Goal: Book appointment/travel/reservation

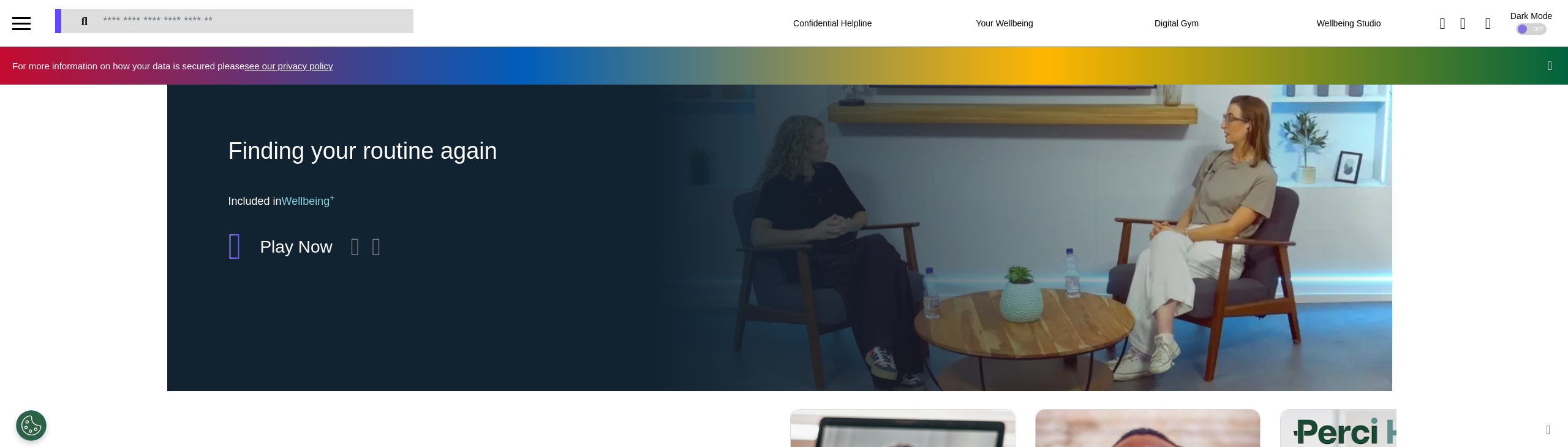
scroll to position [0, 613]
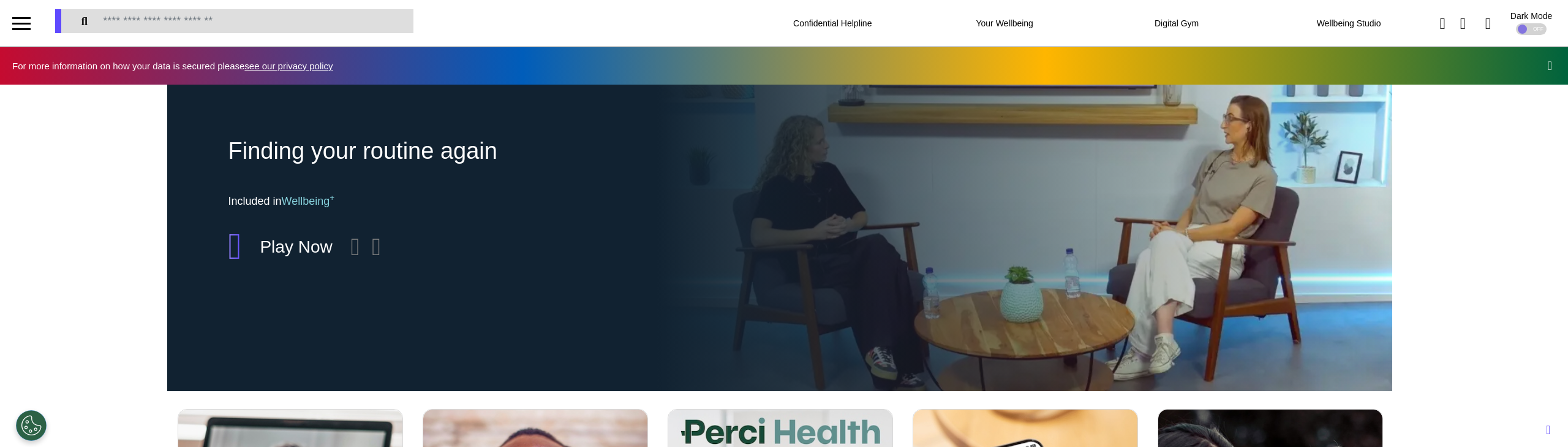
click at [26, 28] on div at bounding box center [22, 29] width 18 height 2
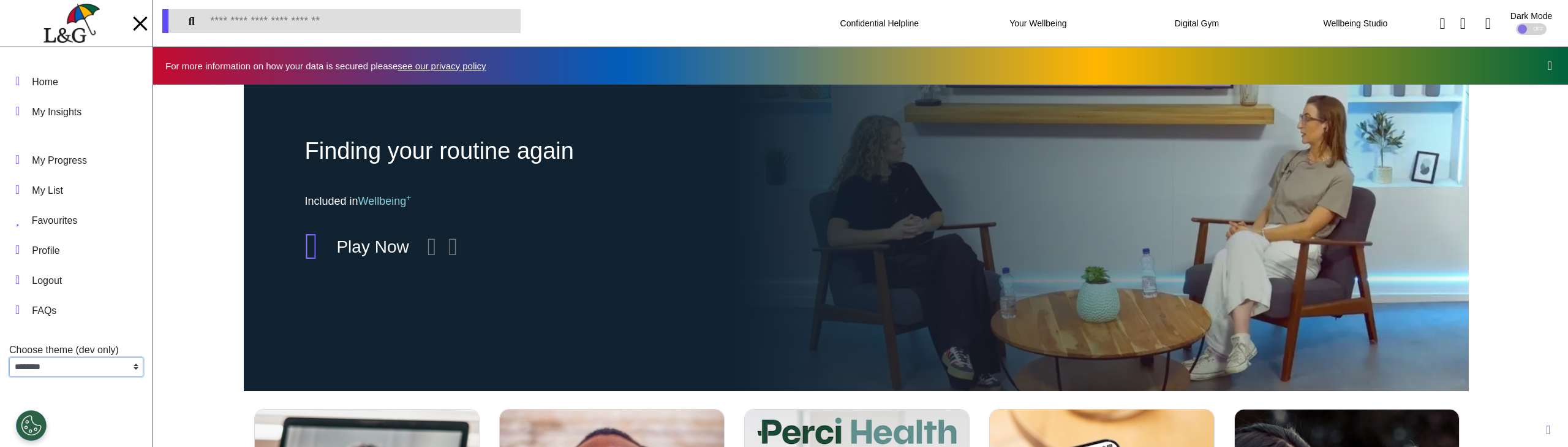
click at [77, 363] on select "**********" at bounding box center [76, 366] width 134 height 19
select select "**"
click at [9, 357] on select "**********" at bounding box center [76, 366] width 134 height 19
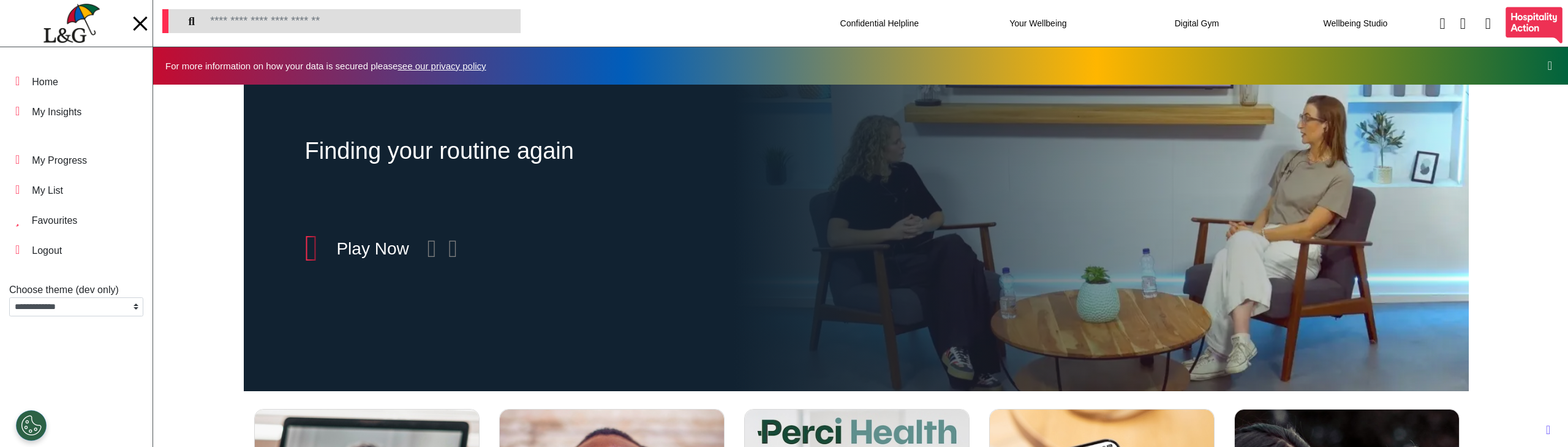
click at [210, 303] on div "Finding your routine again Included in Wellbeing + Play Now" at bounding box center [856, 238] width 1406 height 306
click at [141, 27] on div at bounding box center [140, 23] width 18 height 20
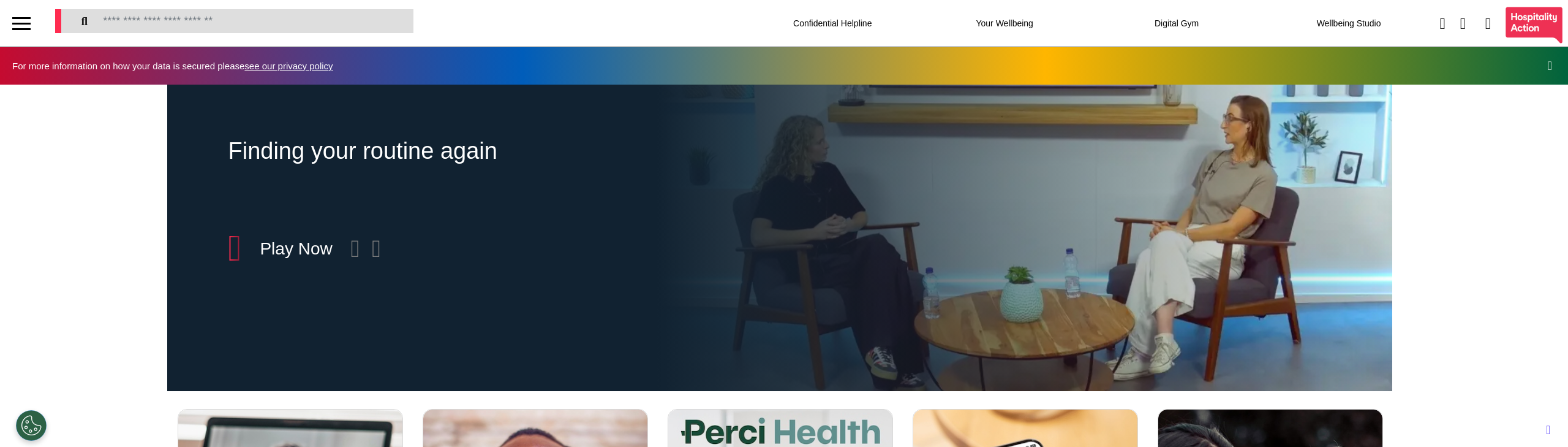
click at [22, 28] on div at bounding box center [22, 29] width 18 height 2
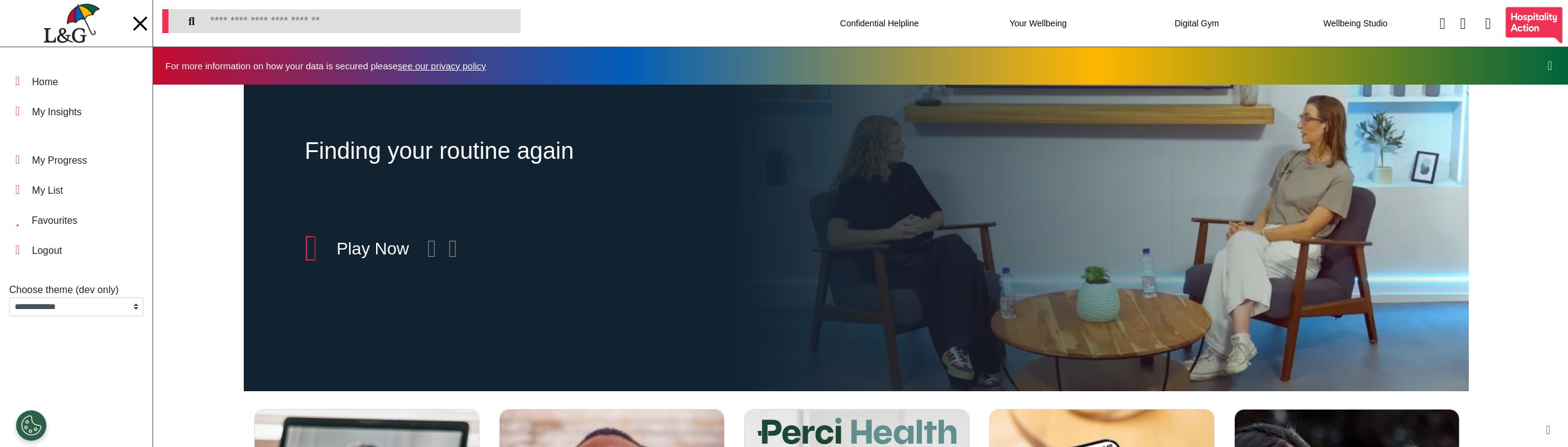
click at [145, 19] on div at bounding box center [139, 23] width 14 height 14
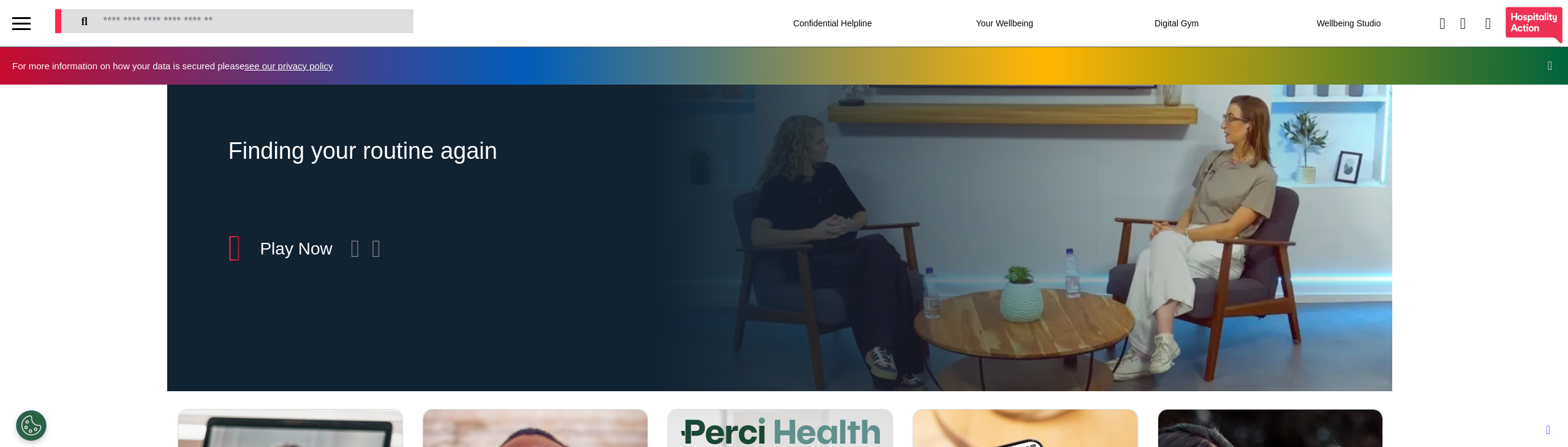
click at [20, 26] on div at bounding box center [22, 23] width 18 height 20
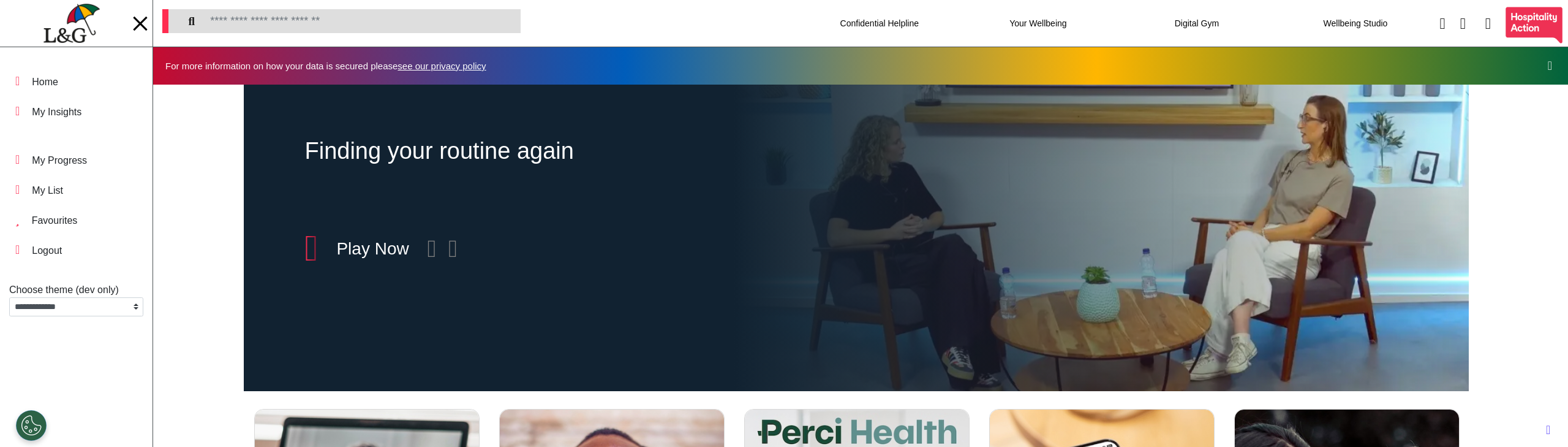
click at [140, 18] on div at bounding box center [140, 23] width 18 height 20
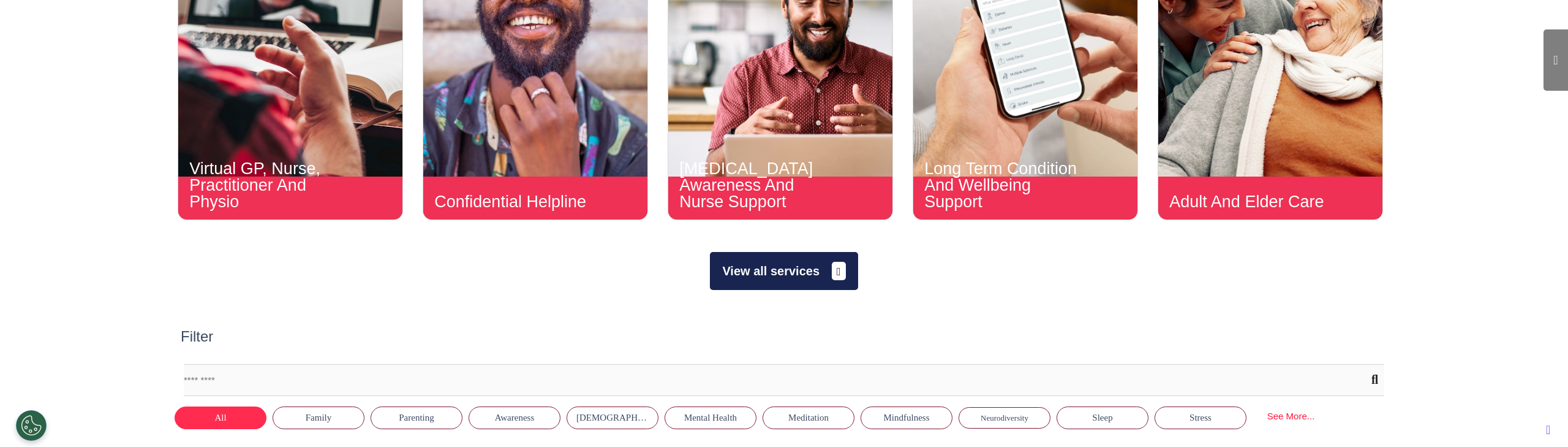
scroll to position [501, 0]
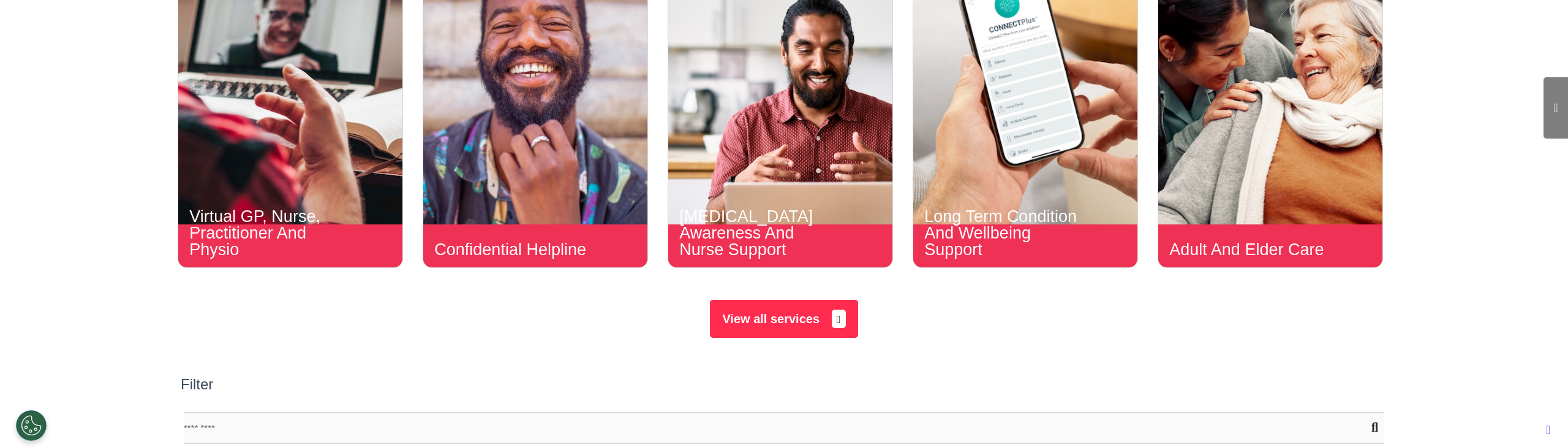
click at [752, 311] on button "View all services" at bounding box center [783, 318] width 147 height 38
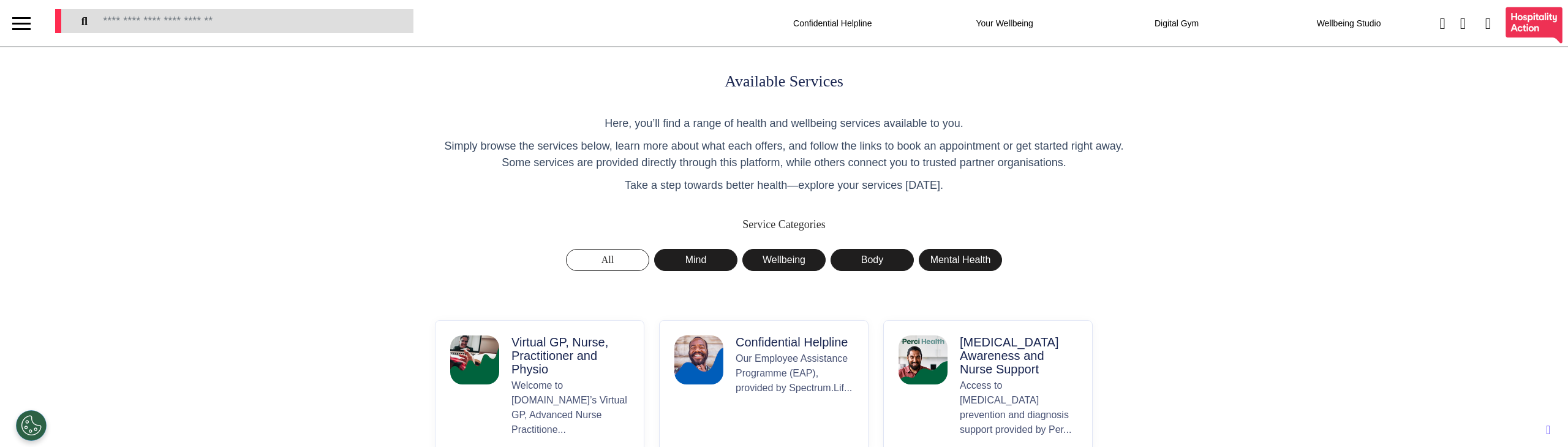
click at [635, 157] on p "Simply browse the services below, learn more about what each offers, and follow…" at bounding box center [784, 154] width 698 height 33
click at [834, 6] on div "Confidential Helpline" at bounding box center [832, 23] width 122 height 34
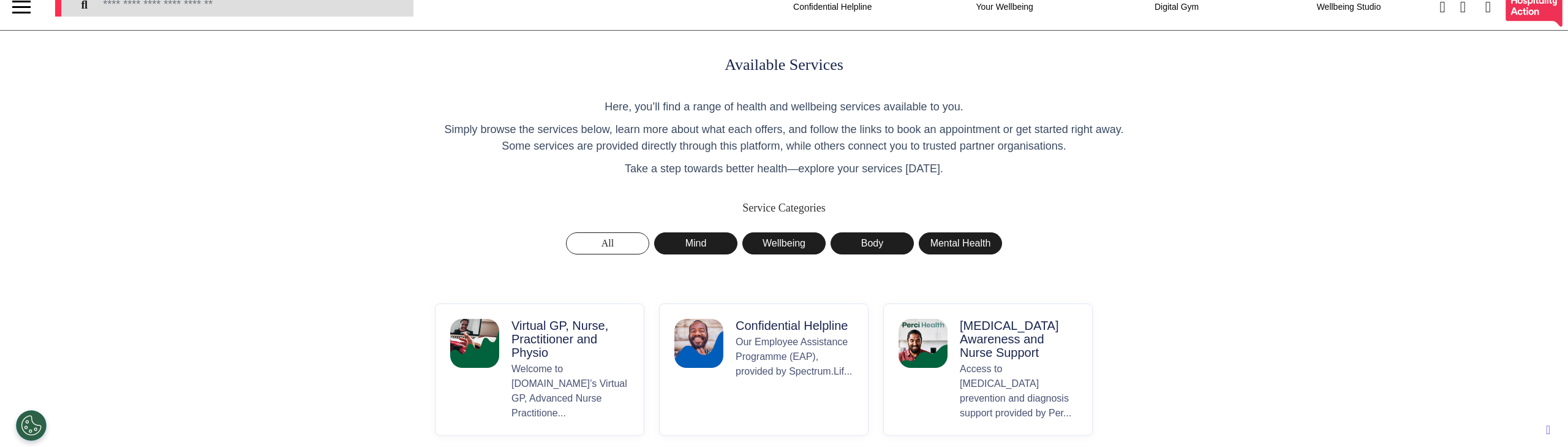
scroll to position [17, 0]
click at [312, 235] on div "Available Services Here, you’ll find a range of health and wellbeing services a…" at bounding box center [784, 378] width 1568 height 695
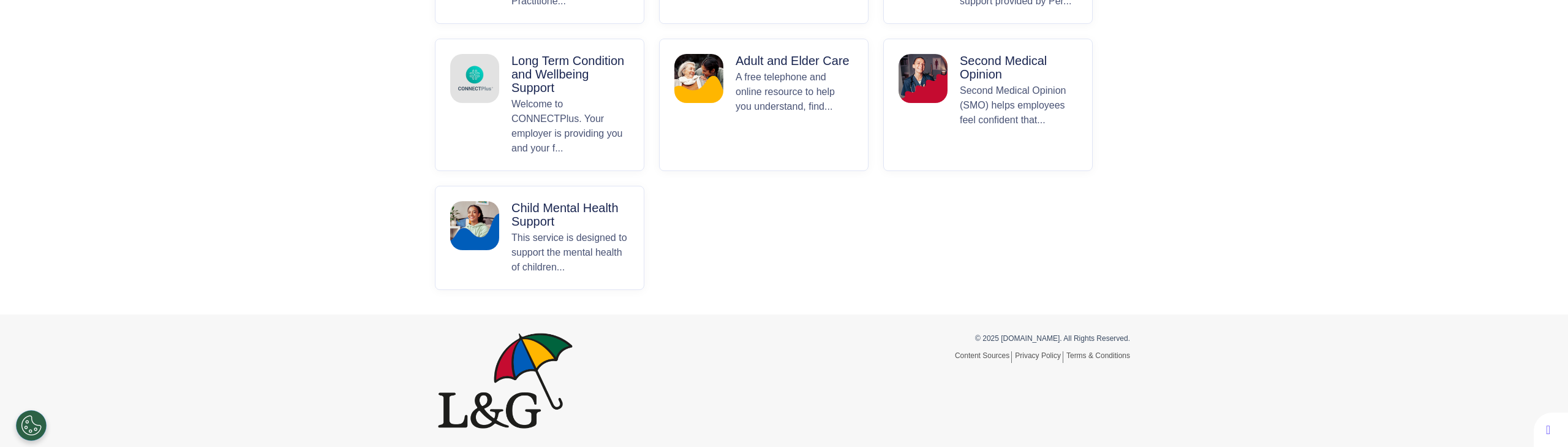
scroll to position [0, 0]
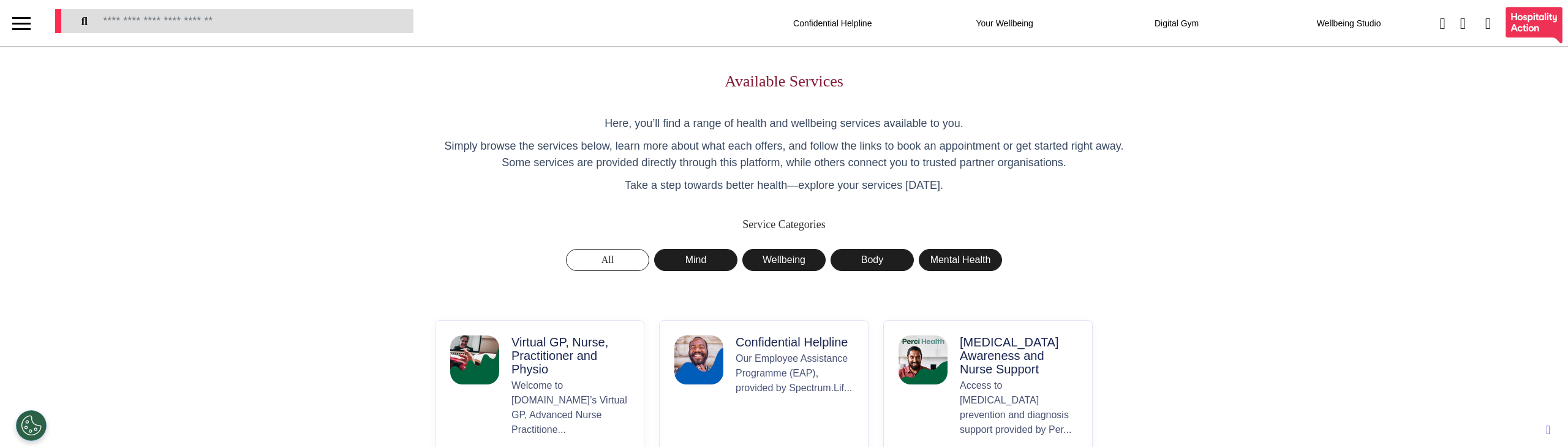
click at [689, 143] on p "Simply browse the services below, learn more about what each offers, and follow…" at bounding box center [784, 154] width 698 height 33
click at [709, 103] on div "Available Services Here, you’ll find a range of health and wellbeing services a…" at bounding box center [784, 395] width 716 height 647
click at [521, 240] on div "Available Services Here, you’ll find a range of health and wellbeing services a…" at bounding box center [784, 395] width 716 height 647
click at [452, 234] on div "Available Services Here, you’ll find a range of health and wellbeing services a…" at bounding box center [784, 395] width 716 height 647
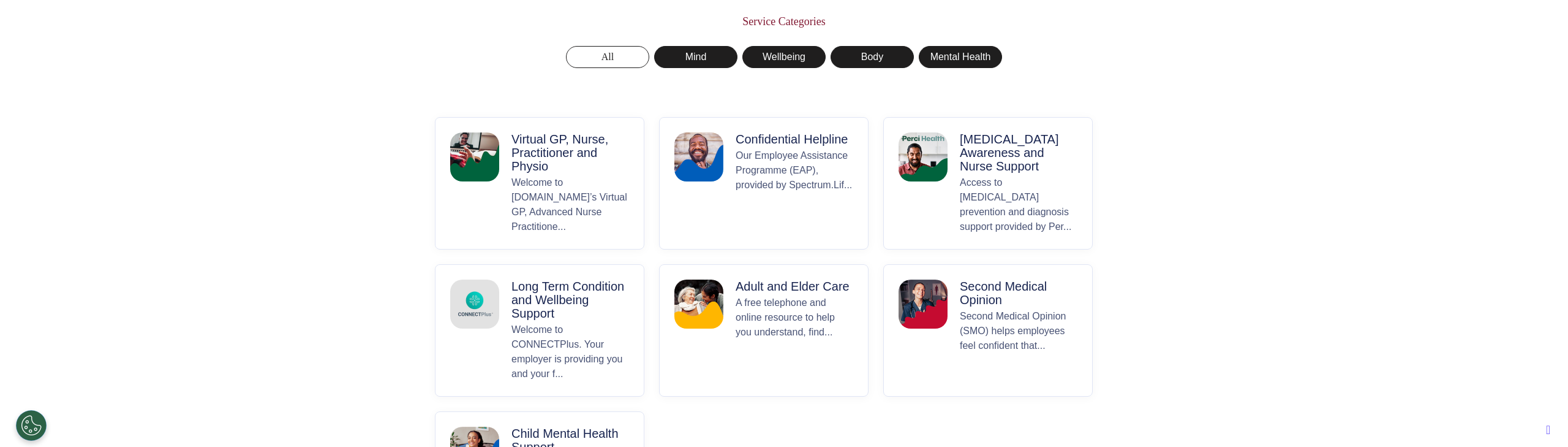
click at [544, 168] on p "Virtual GP, Nurse, Practitioner and Physio" at bounding box center [570, 152] width 117 height 41
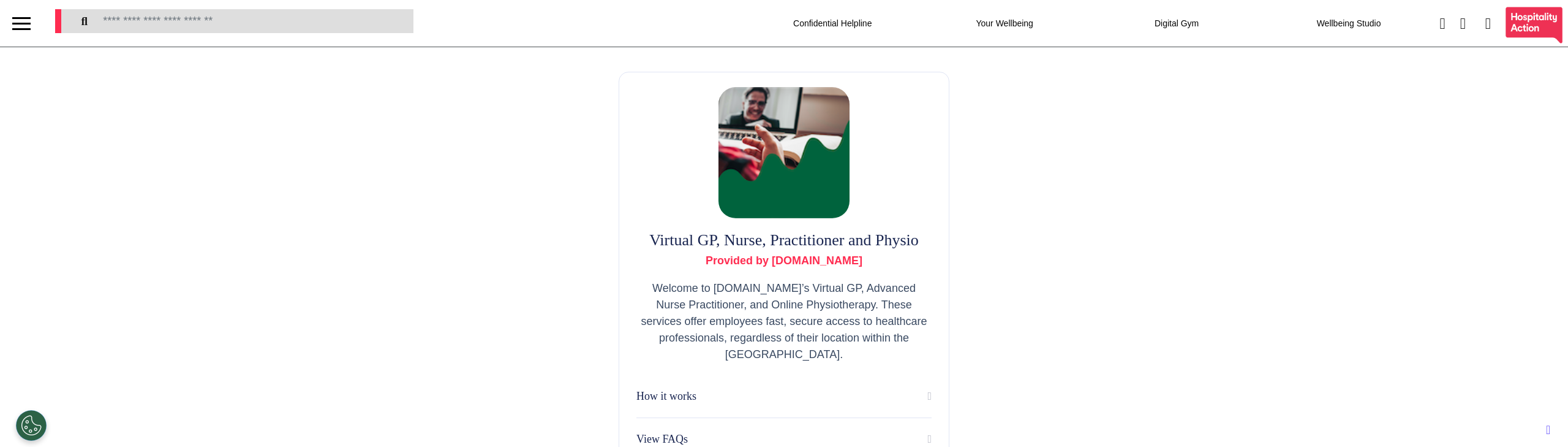
click at [22, 20] on div at bounding box center [22, 23] width 18 height 20
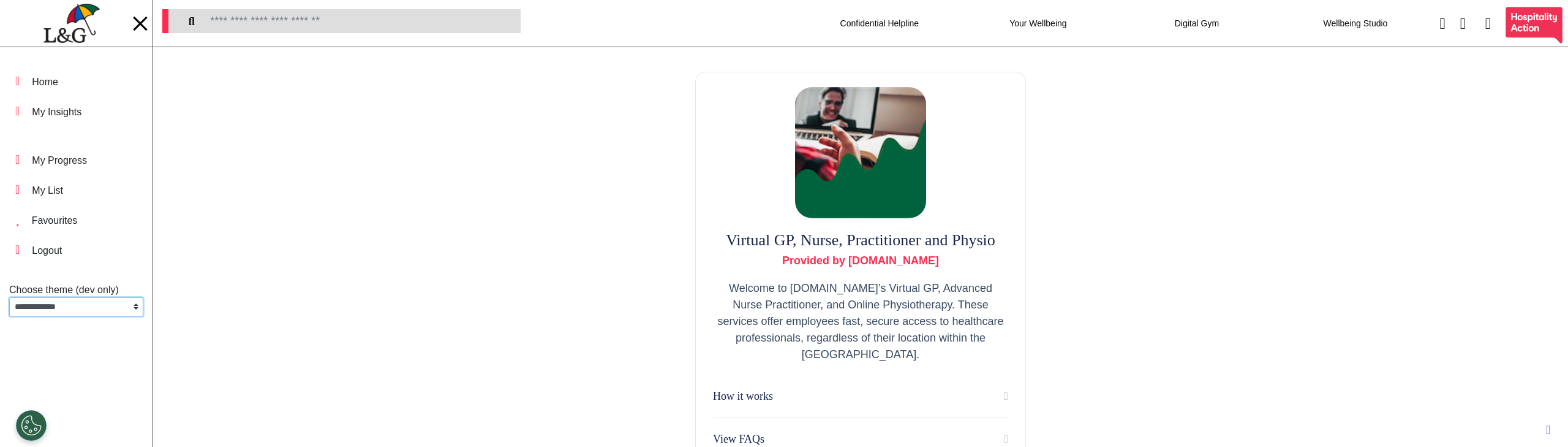
click at [93, 308] on select "**********" at bounding box center [76, 306] width 134 height 19
click at [9, 316] on select "**********" at bounding box center [76, 306] width 134 height 19
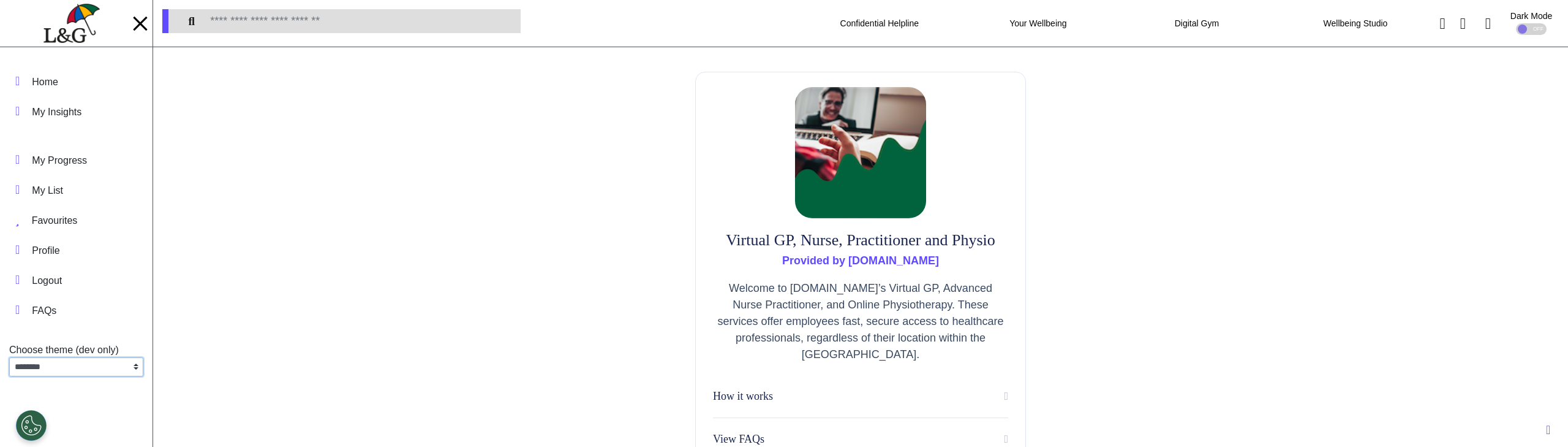
click at [92, 369] on select "**********" at bounding box center [76, 366] width 134 height 19
select select "**"
click at [9, 357] on select "**********" at bounding box center [76, 366] width 134 height 19
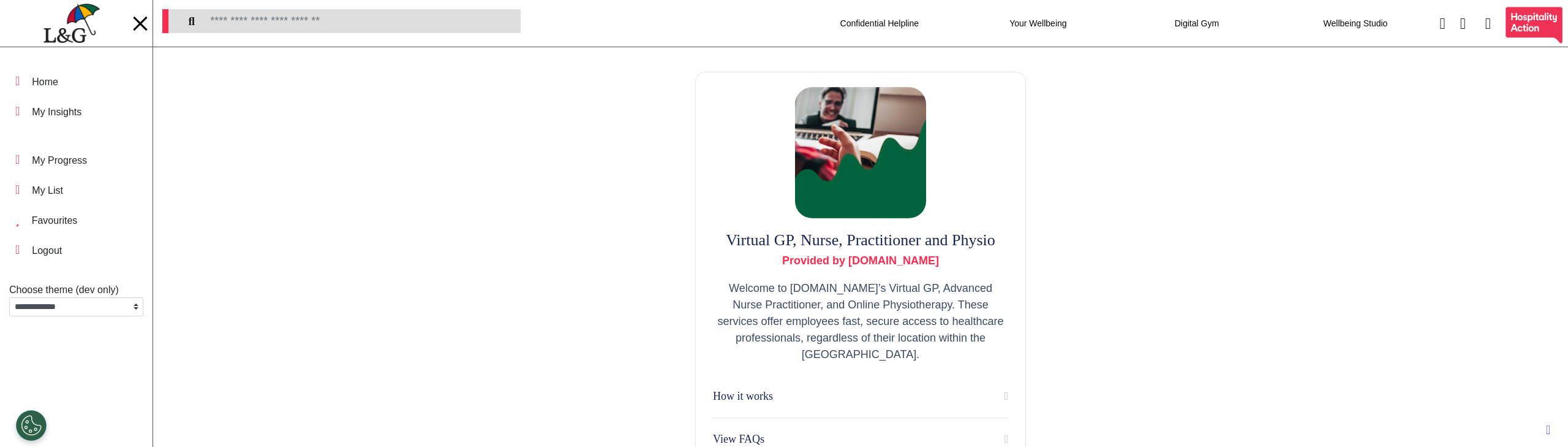
click at [433, 353] on div "Virtual GP, Nurse, Practitioner and Physio Provided by Spectrum.Life Welcome to…" at bounding box center [860, 316] width 1415 height 537
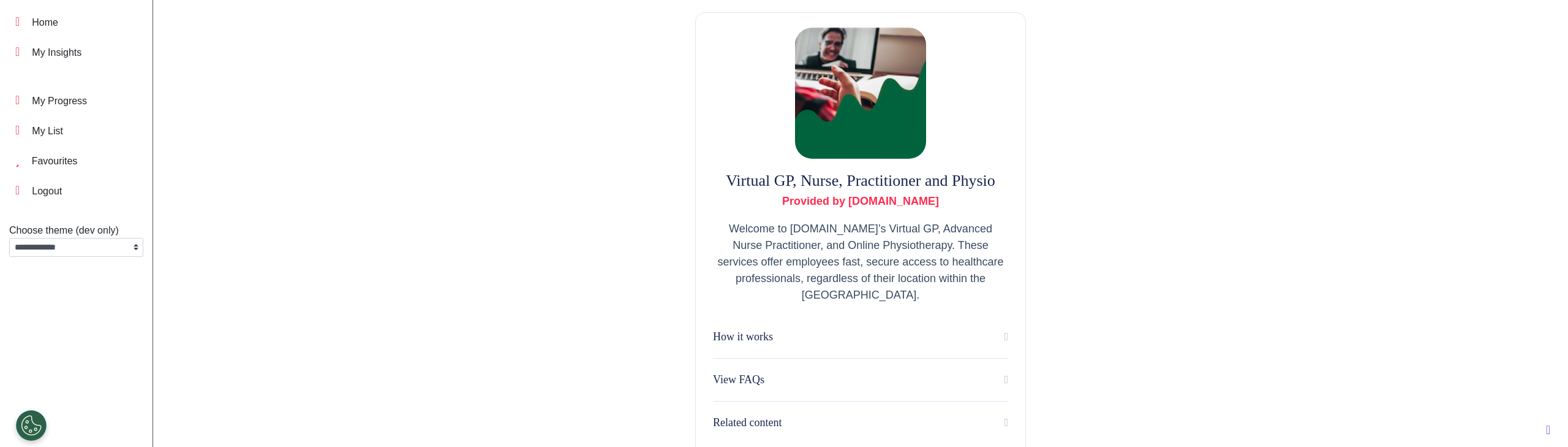
scroll to position [273, 0]
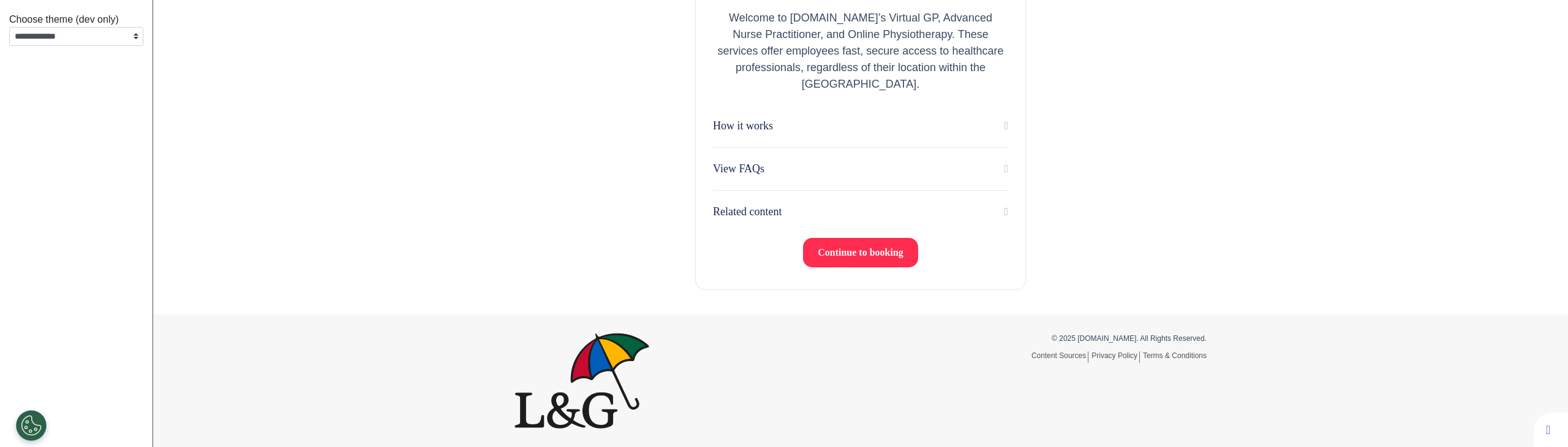
click at [869, 250] on span "Continue to booking" at bounding box center [861, 252] width 86 height 10
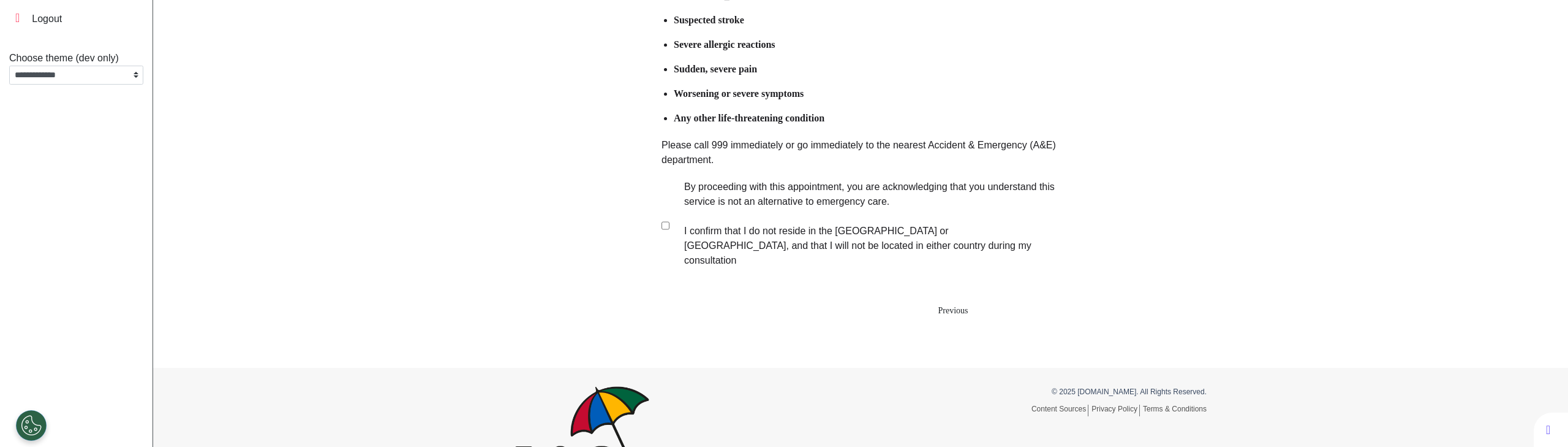
scroll to position [231, 0]
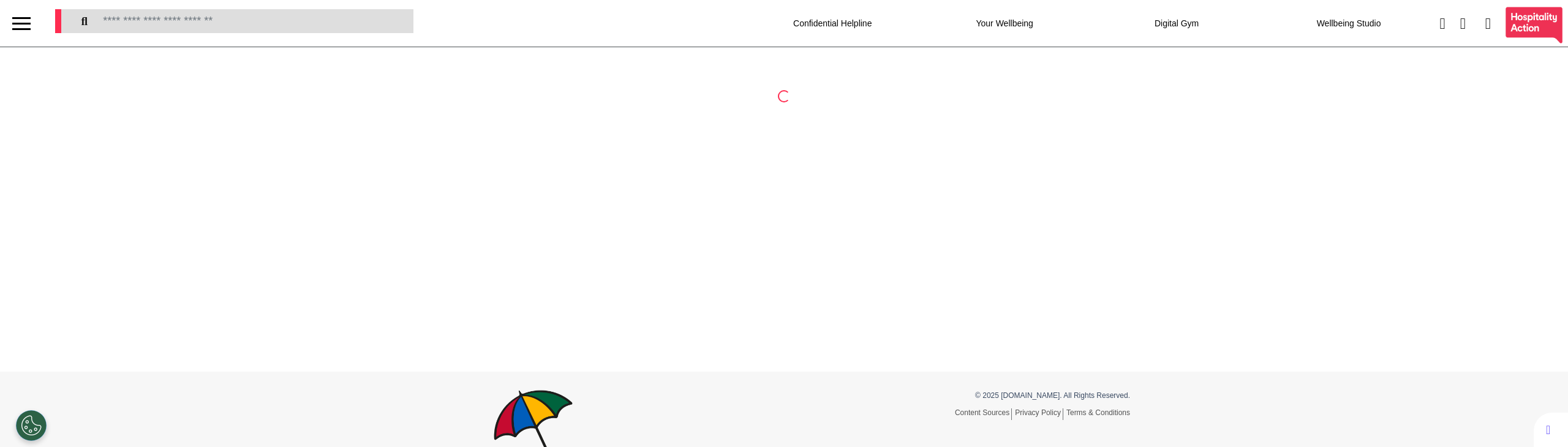
select select "**"
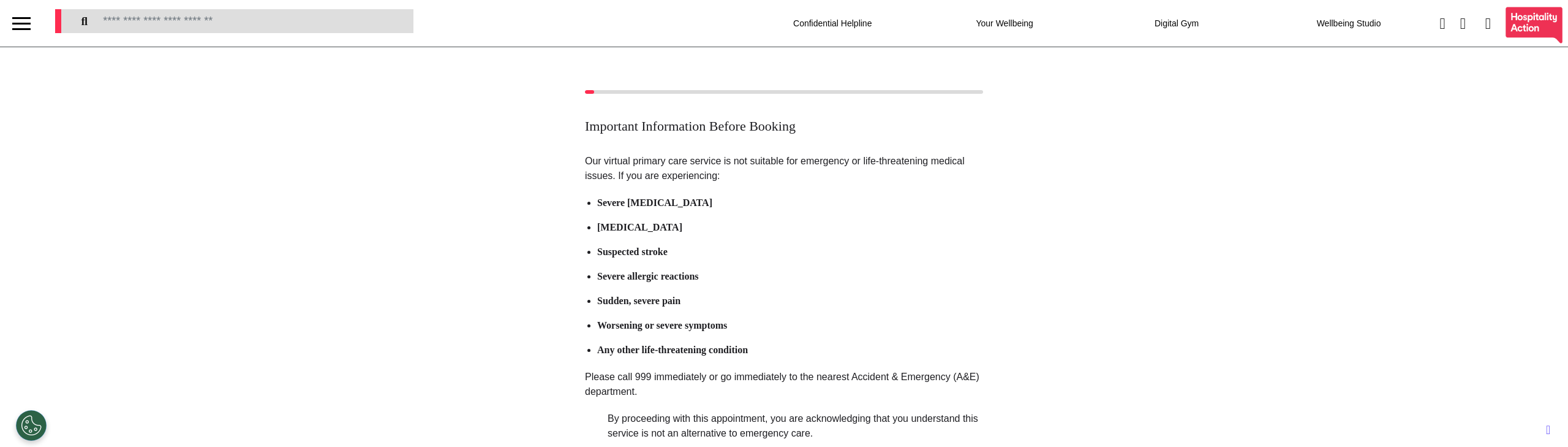
scroll to position [271, 0]
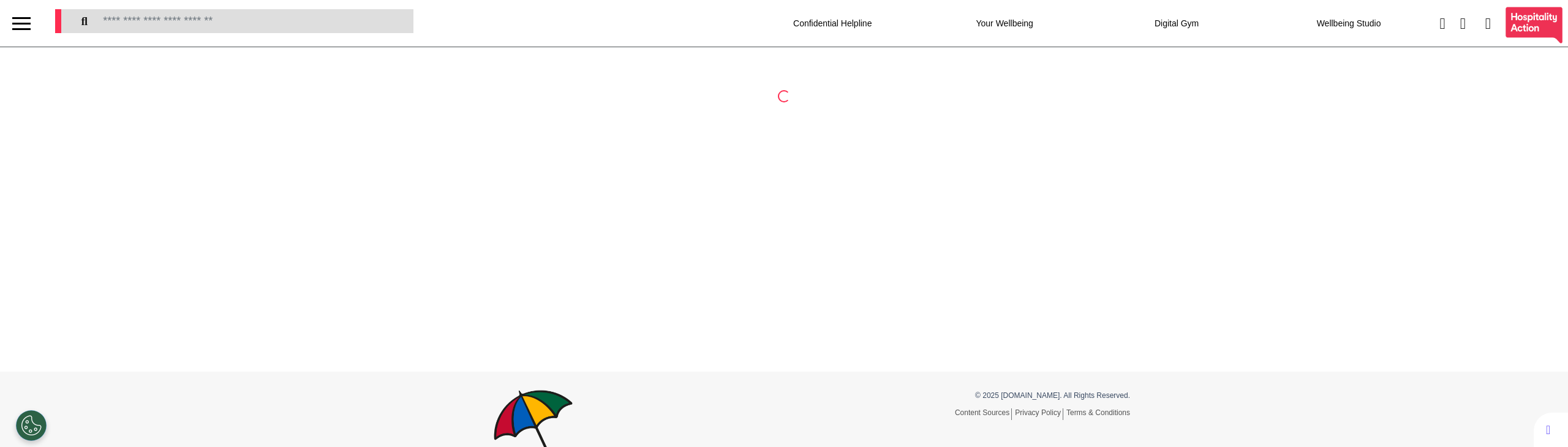
select select "**"
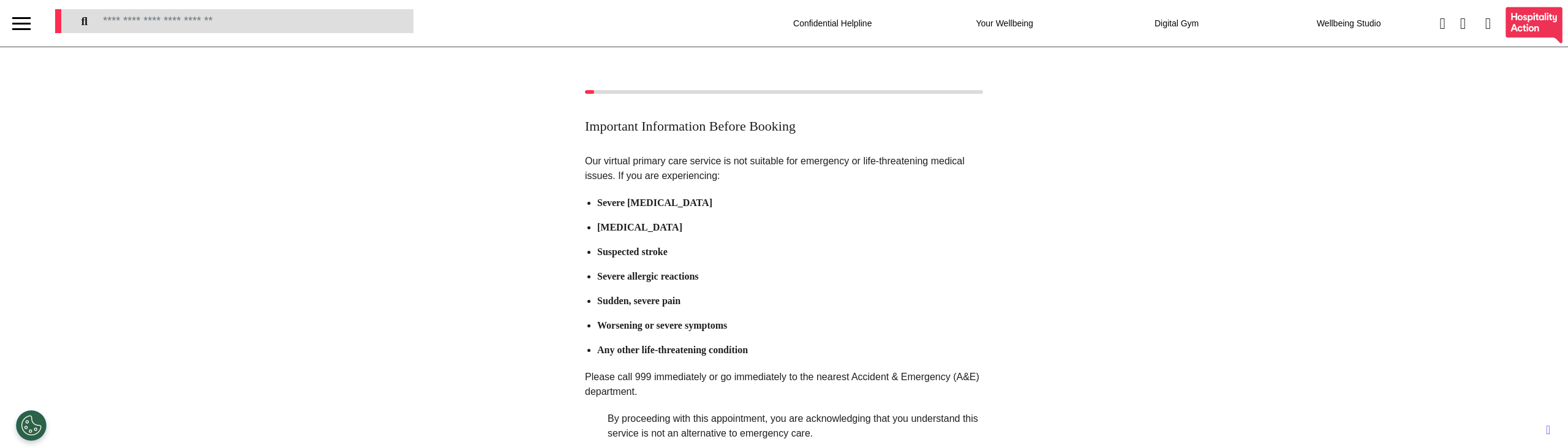
click at [474, 285] on div "Important Information Before Booking Our virtual primary care service is not su…" at bounding box center [784, 324] width 1568 height 468
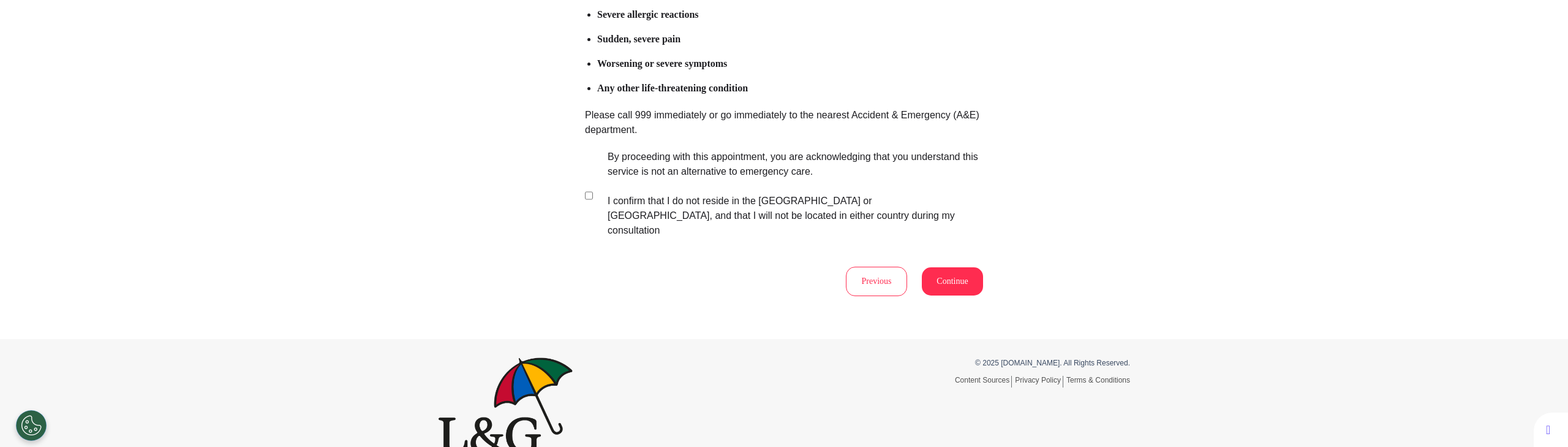
scroll to position [272, 0]
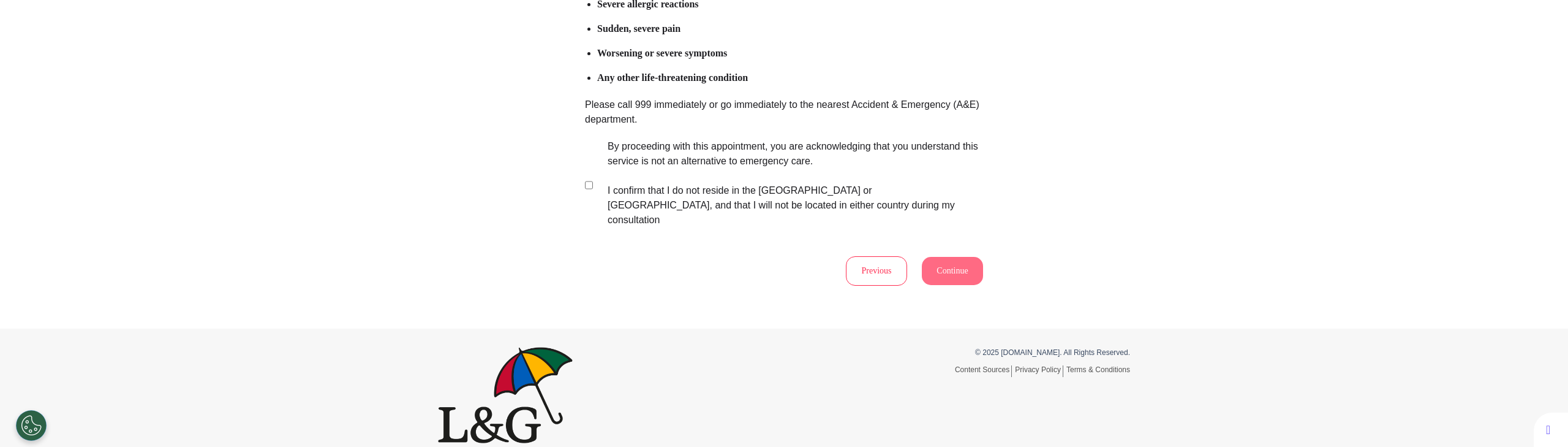
click at [588, 179] on section "By proceeding with this appointment, you are acknowledging that you understand …" at bounding box center [782, 184] width 394 height 92
click at [588, 273] on div "Important Information Before Booking Our virtual primary care service is not su…" at bounding box center [784, 52] width 1568 height 553
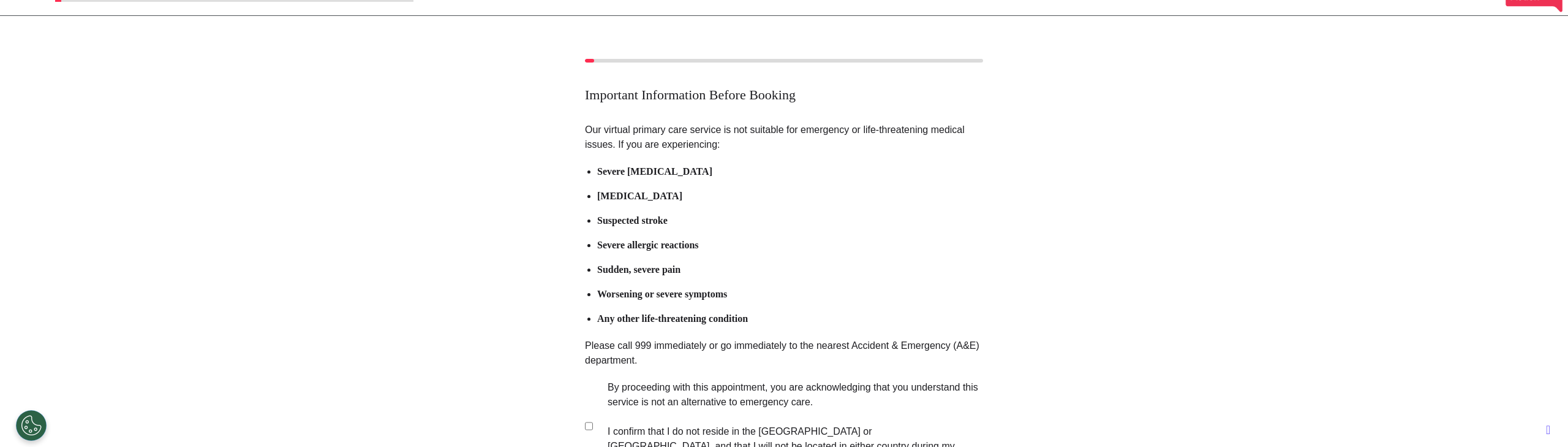
scroll to position [132, 0]
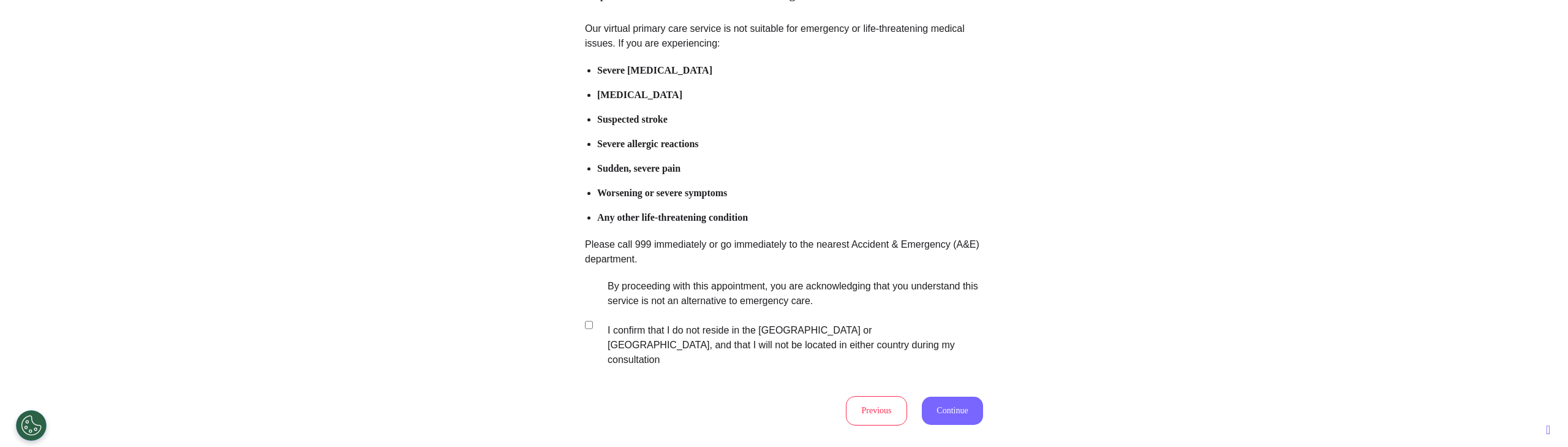
click at [963, 397] on button "Continue" at bounding box center [952, 411] width 61 height 28
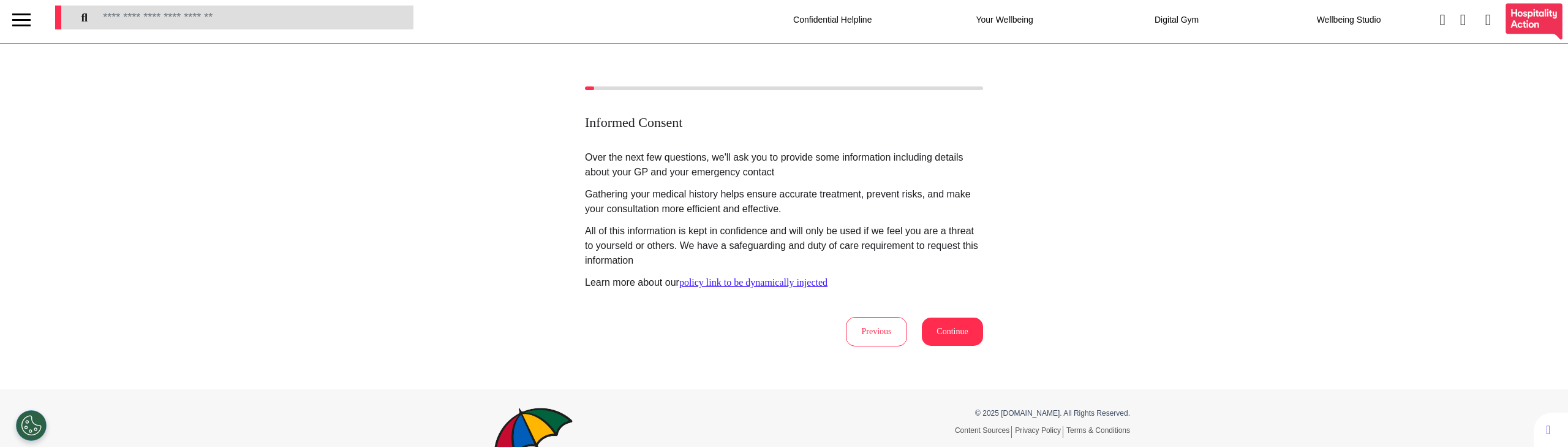
scroll to position [0, 0]
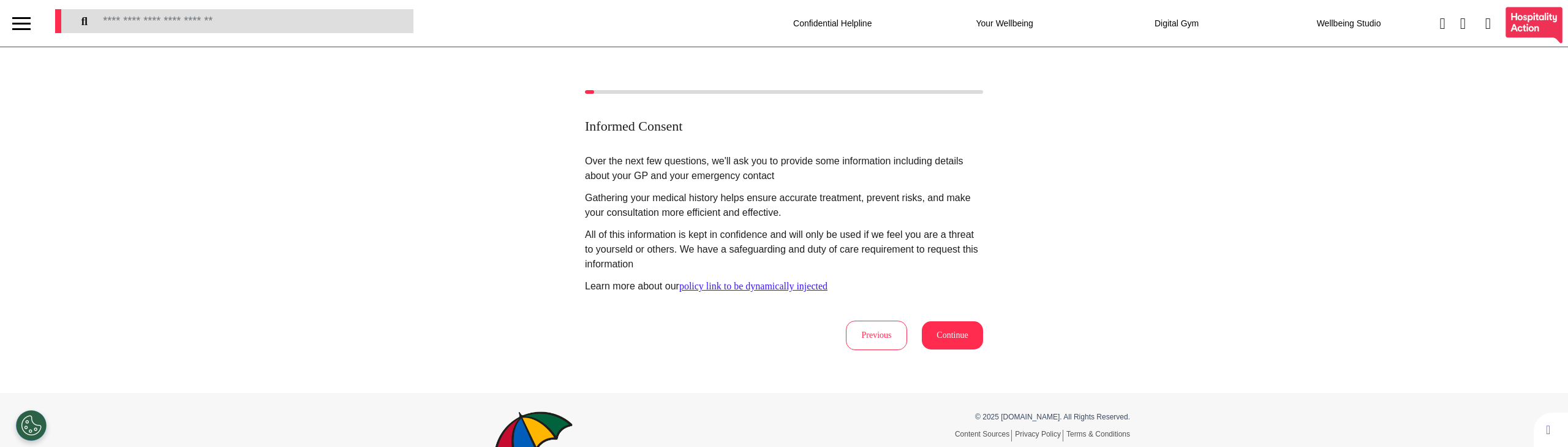
click at [730, 268] on p "All of this information is kept in confidence and will only be used if we feel …" at bounding box center [784, 250] width 398 height 44
click at [434, 325] on div "Informed Consent Over the next few questions, we'll ask you to provide some inf…" at bounding box center [784, 220] width 1568 height 260
click at [936, 338] on button "Continue" at bounding box center [952, 335] width 61 height 28
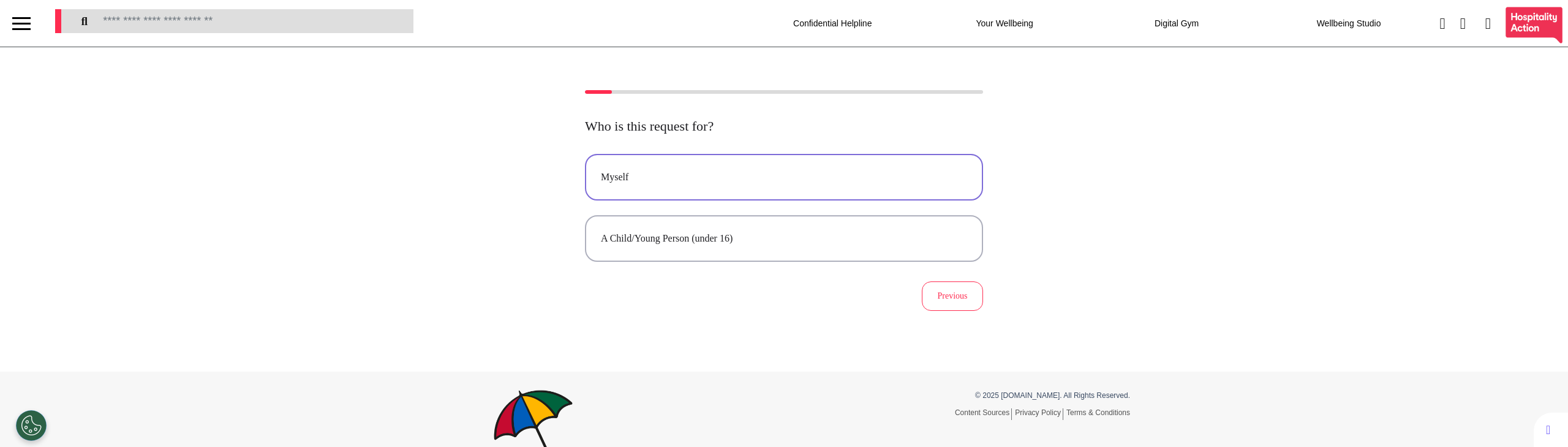
click at [753, 175] on div "Myself" at bounding box center [784, 177] width 366 height 15
select select "****"
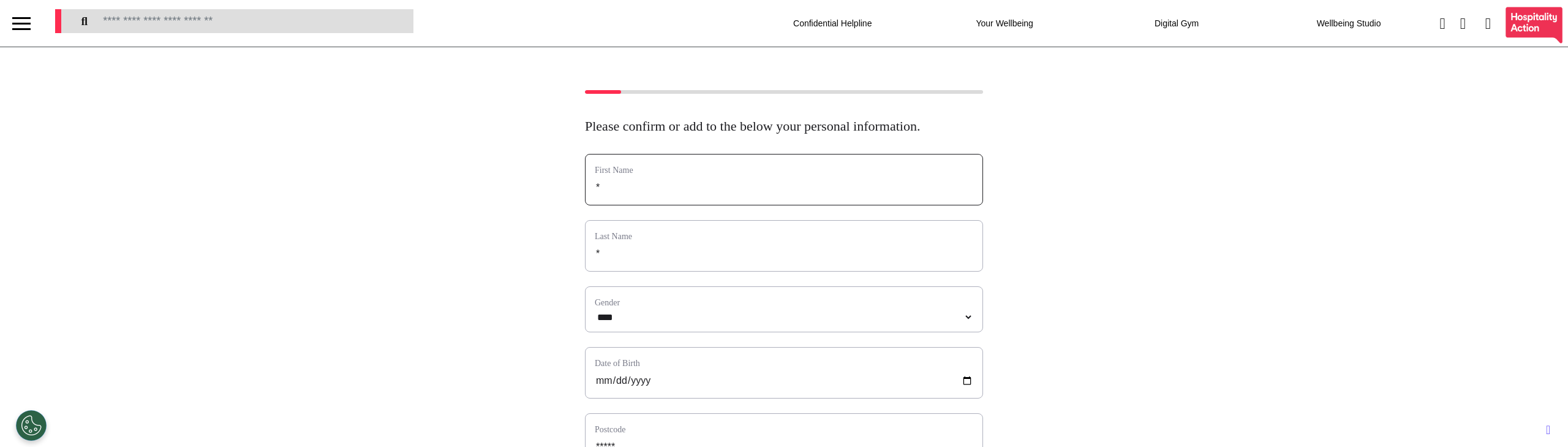
click at [622, 196] on input "*" at bounding box center [784, 188] width 378 height 16
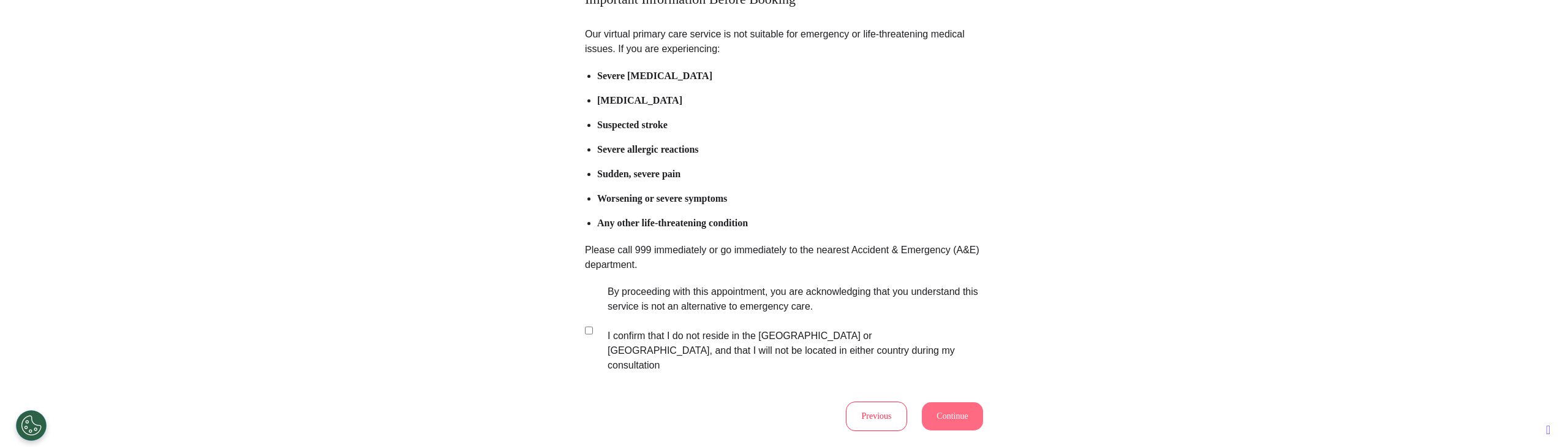
scroll to position [272, 0]
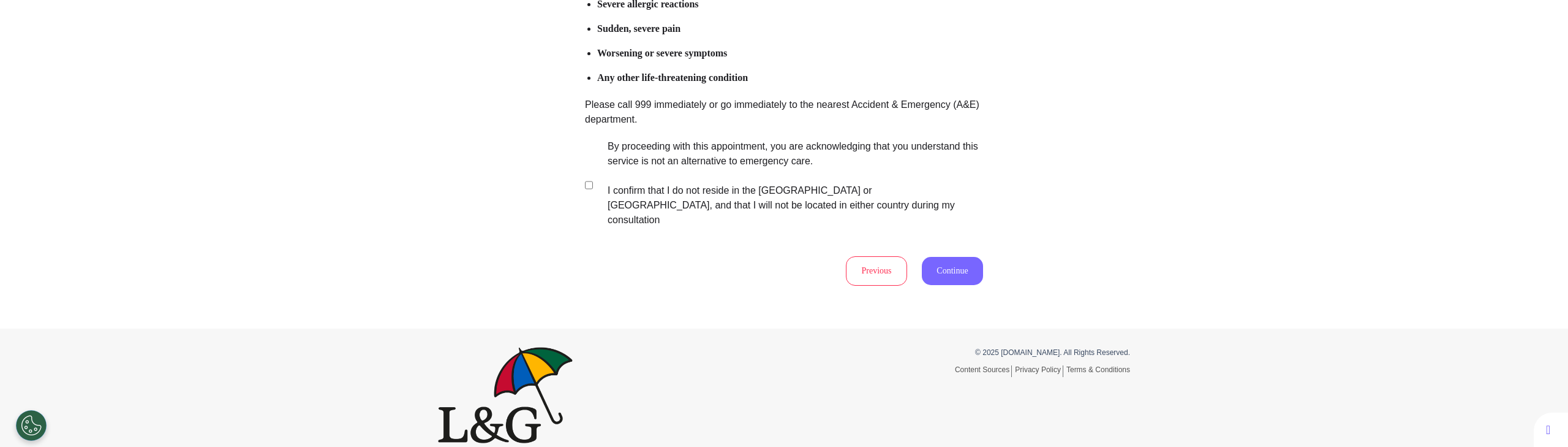
click at [941, 262] on button "Continue" at bounding box center [952, 271] width 61 height 28
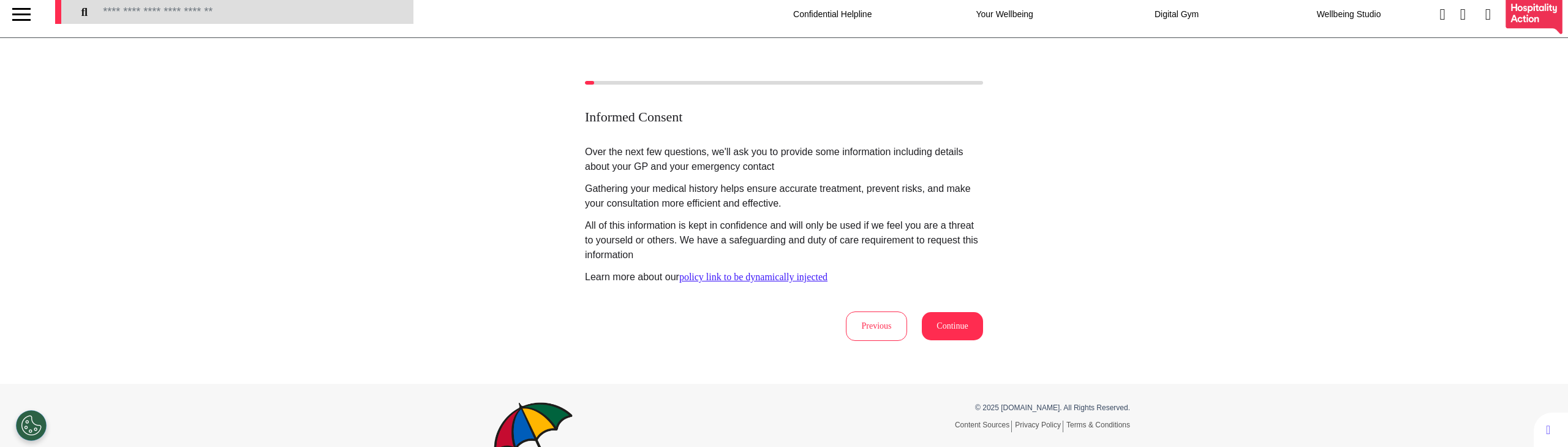
scroll to position [0, 0]
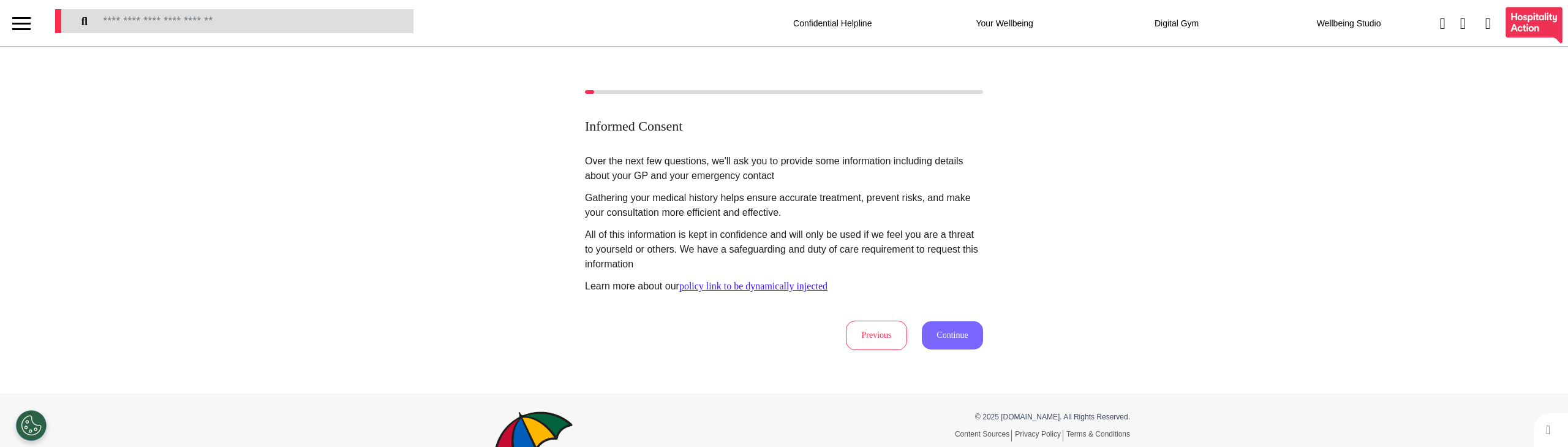
click at [967, 338] on button "Continue" at bounding box center [952, 335] width 61 height 28
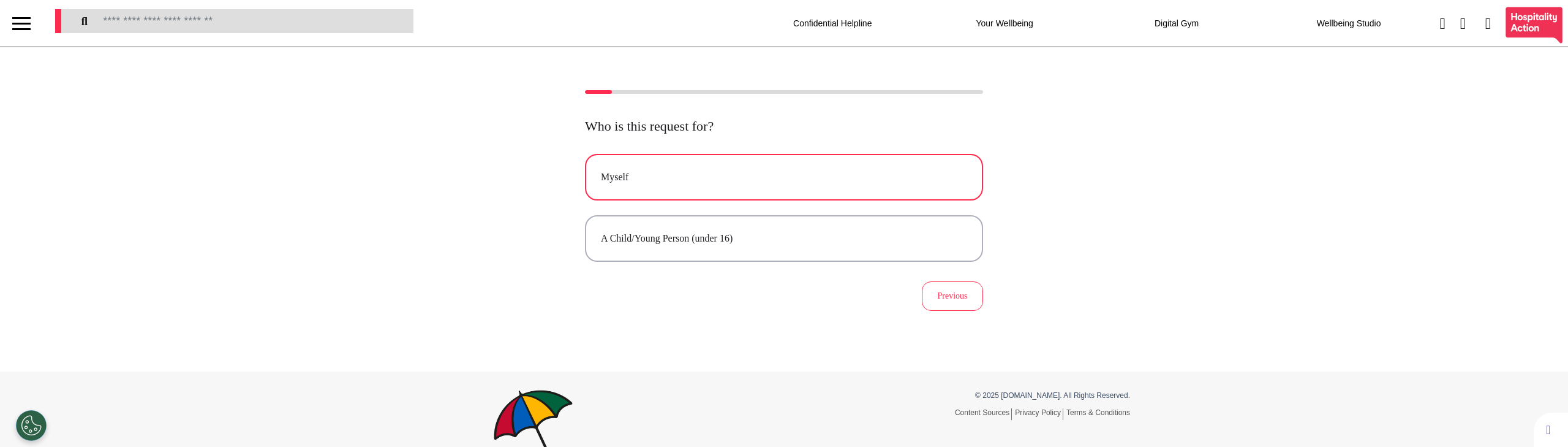
click at [718, 175] on div "Myself" at bounding box center [784, 177] width 366 height 15
select select "****"
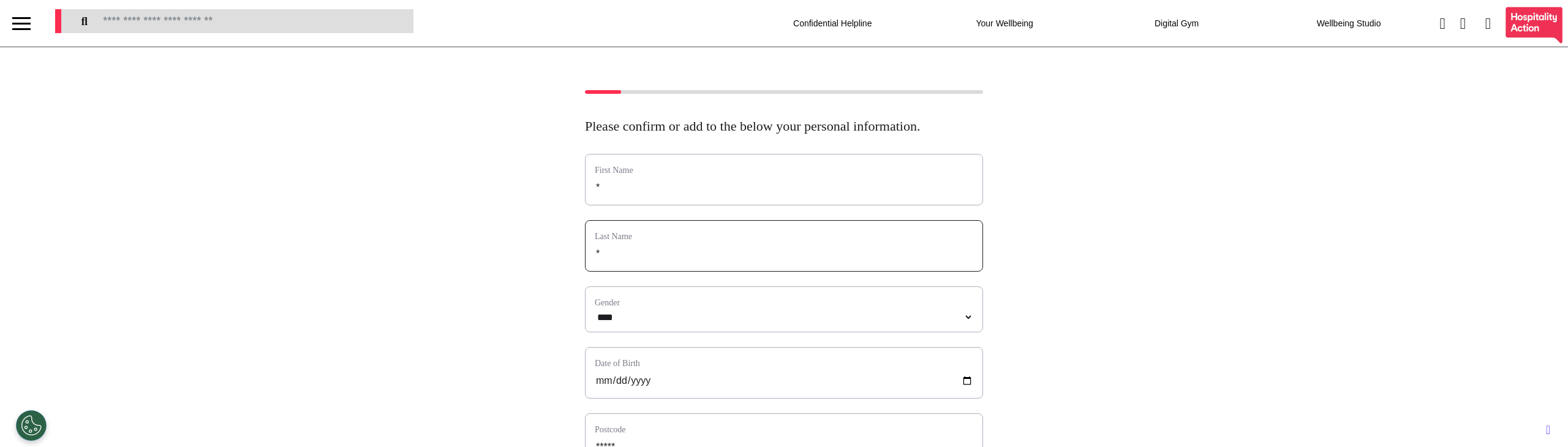
click at [626, 262] on input "*" at bounding box center [784, 254] width 378 height 16
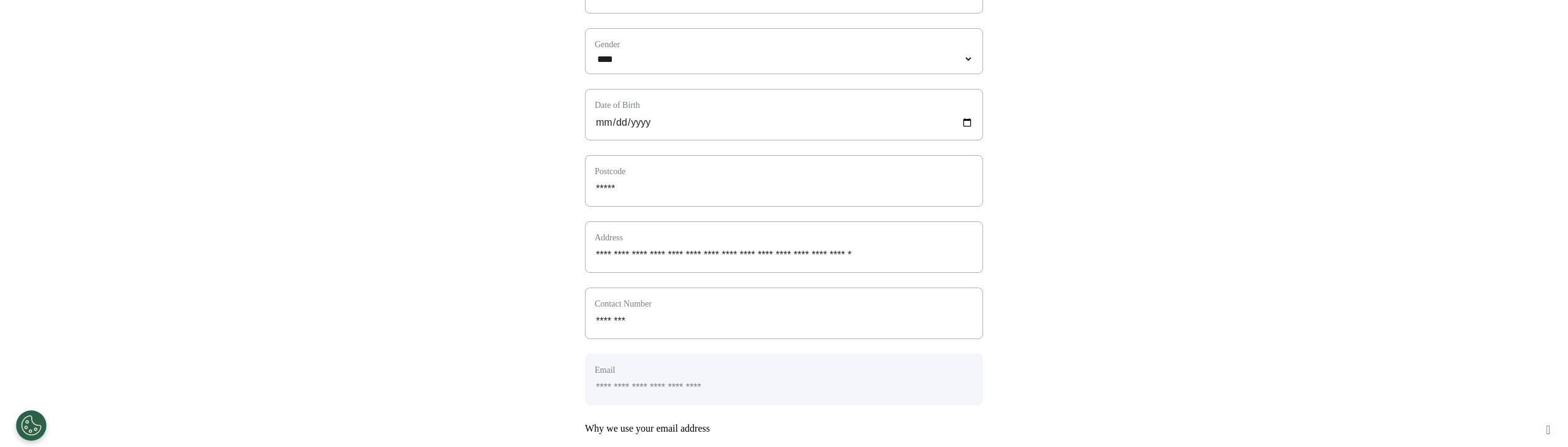
scroll to position [242, 0]
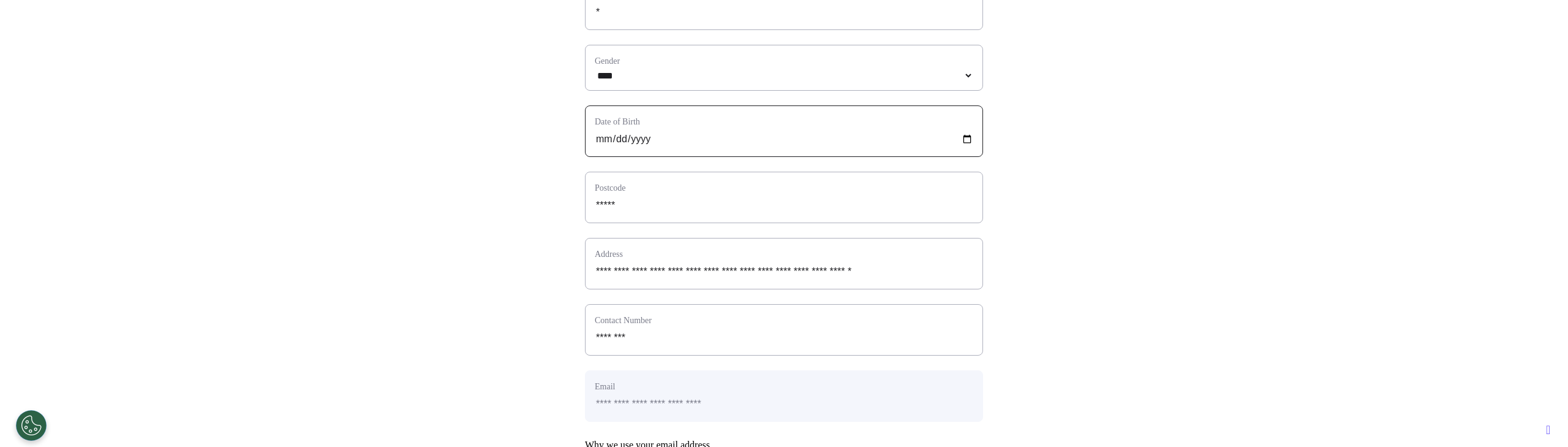
click at [664, 147] on input "**********" at bounding box center [784, 139] width 378 height 16
click at [665, 147] on input "**********" at bounding box center [784, 139] width 378 height 16
click at [413, 155] on div "**********" at bounding box center [784, 242] width 1568 height 786
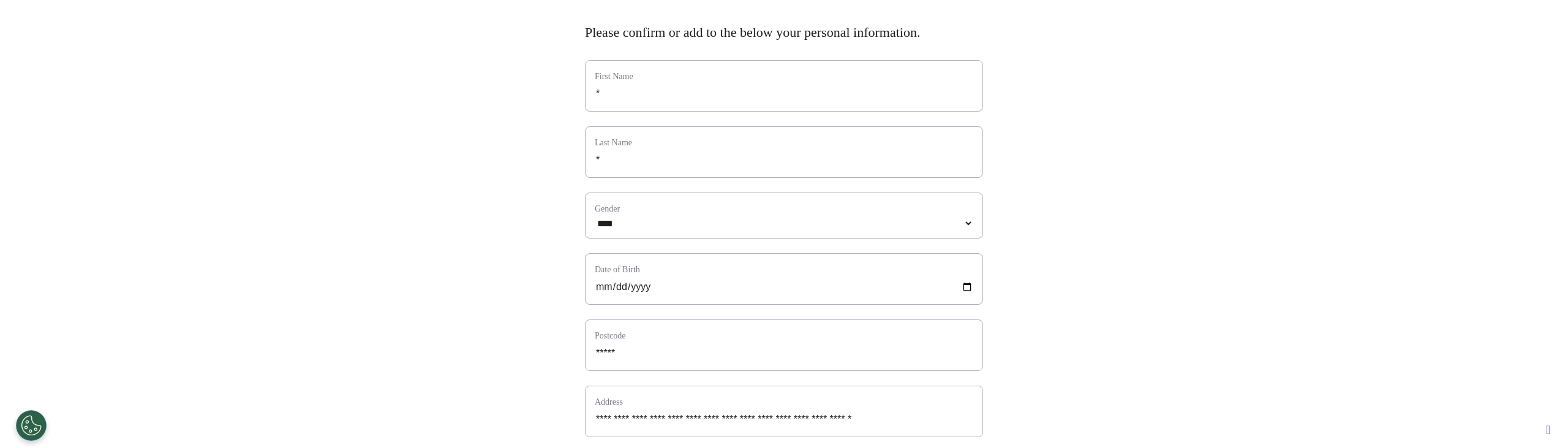
scroll to position [0, 0]
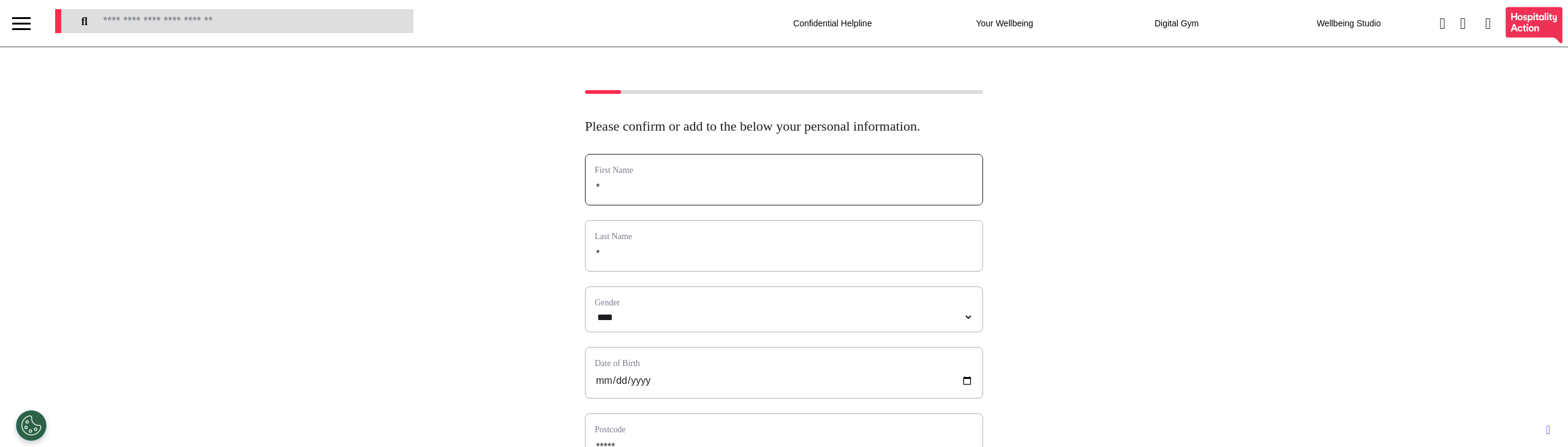
click at [613, 196] on input "*" at bounding box center [784, 188] width 378 height 16
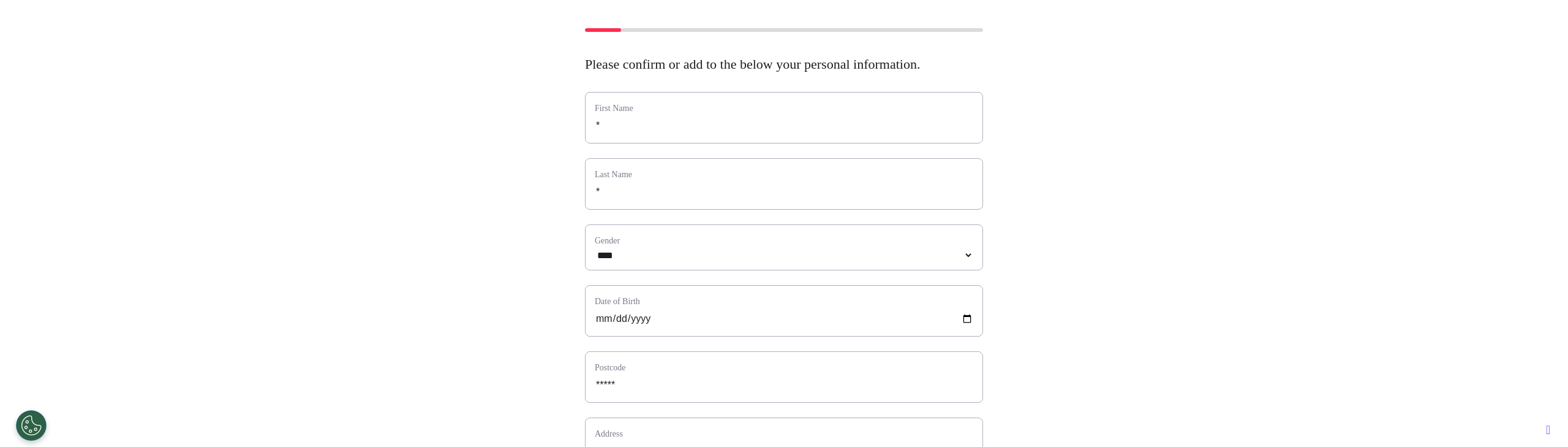
scroll to position [505, 0]
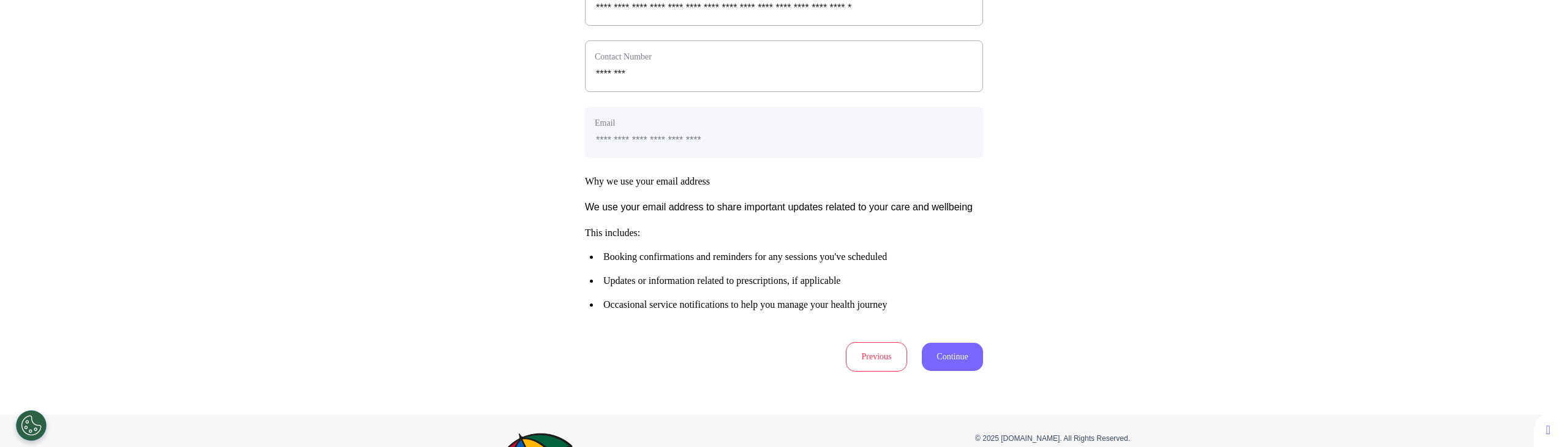
click at [949, 371] on button "Continue" at bounding box center [952, 357] width 61 height 28
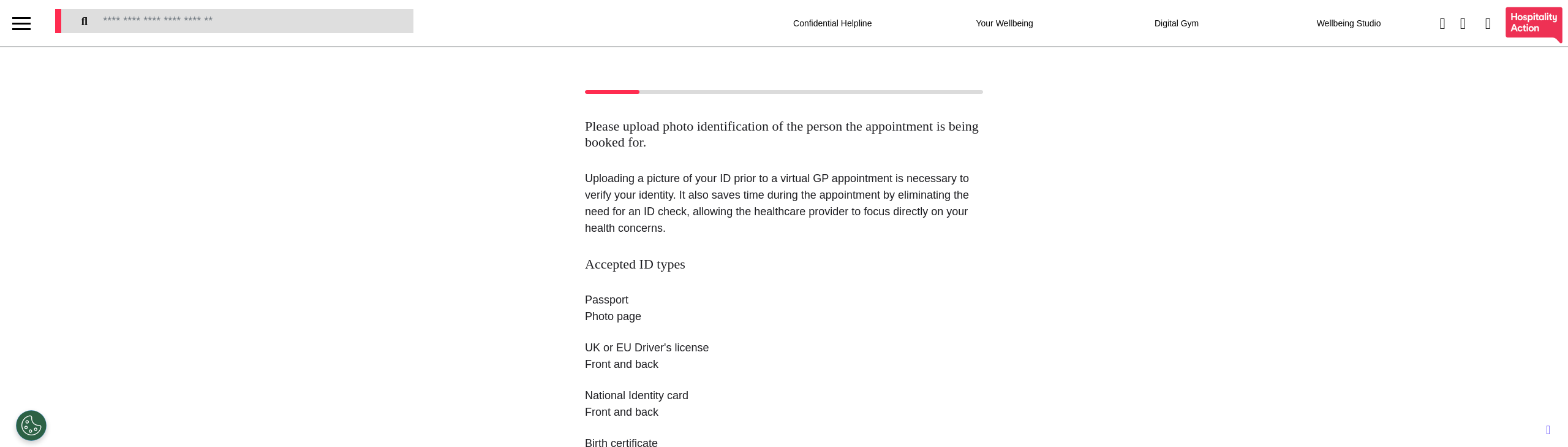
scroll to position [299, 0]
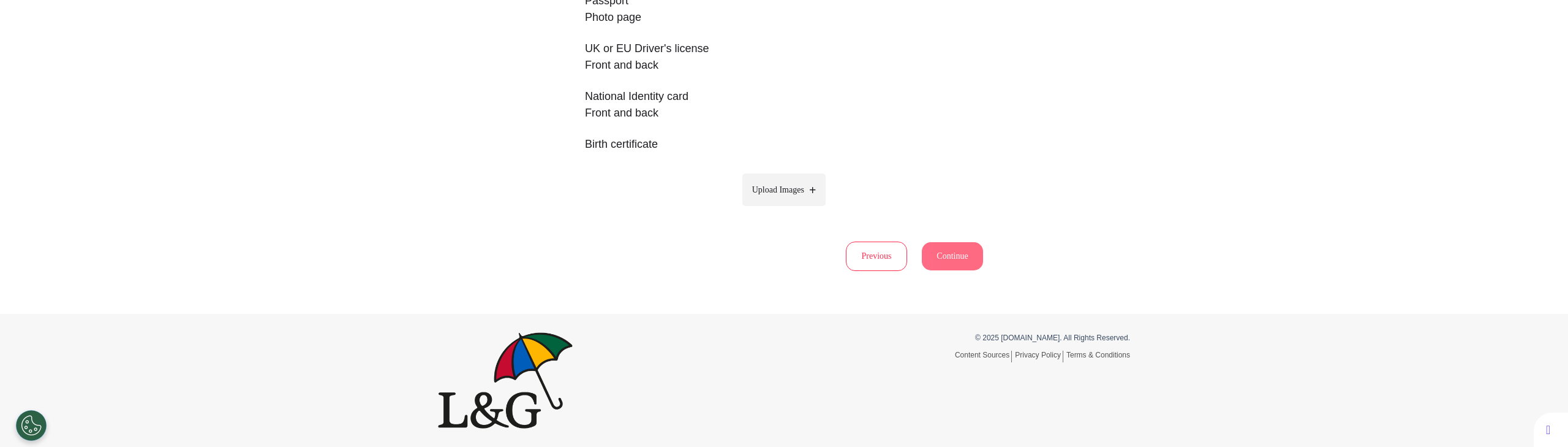
click at [798, 194] on span "Upload Images" at bounding box center [778, 189] width 52 height 13
click at [798, 209] on input "Upload Images" at bounding box center [783, 215] width 116 height 13
type input "**********"
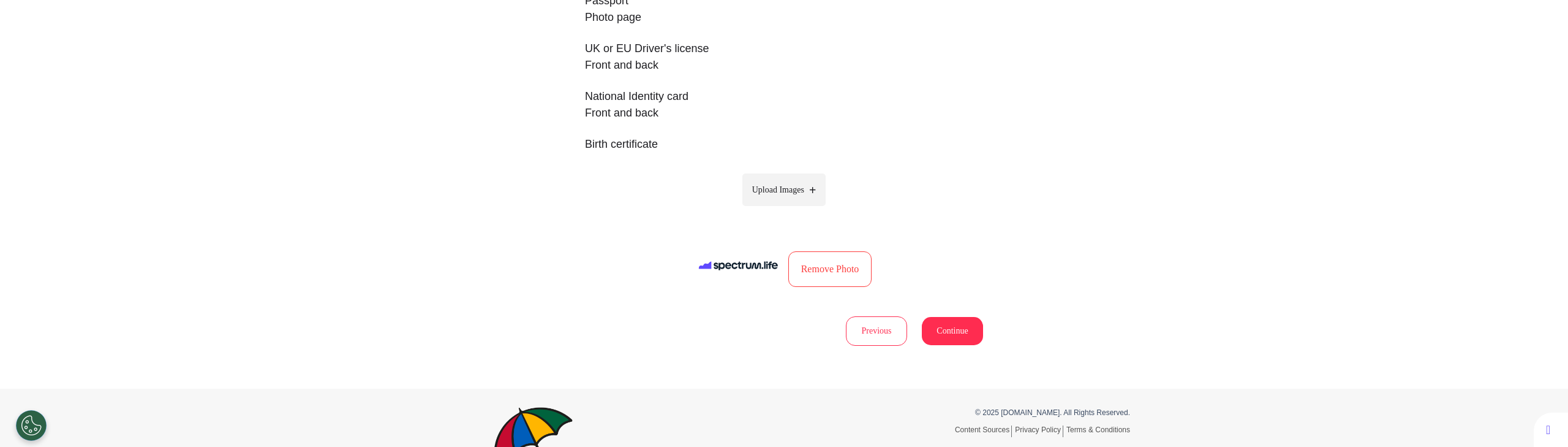
click at [948, 235] on div "Accepted ID types Passport Photo page UK or EU Driver's license Front and back …" at bounding box center [784, 127] width 398 height 339
click at [948, 332] on button "Continue" at bounding box center [952, 331] width 61 height 28
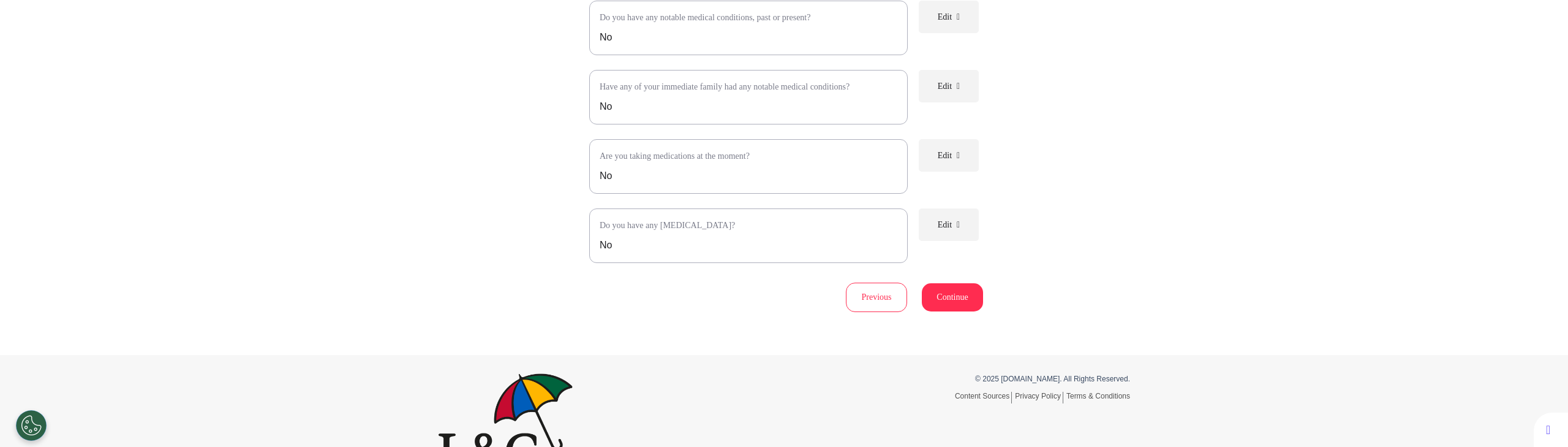
scroll to position [1, 0]
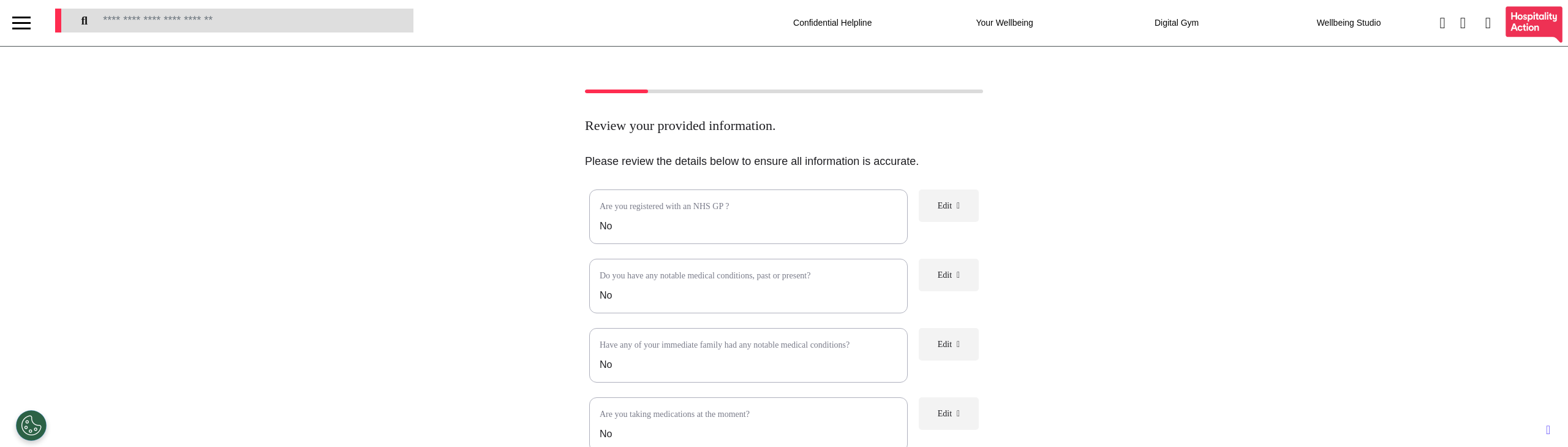
click at [948, 205] on button "Edit" at bounding box center [949, 205] width 60 height 33
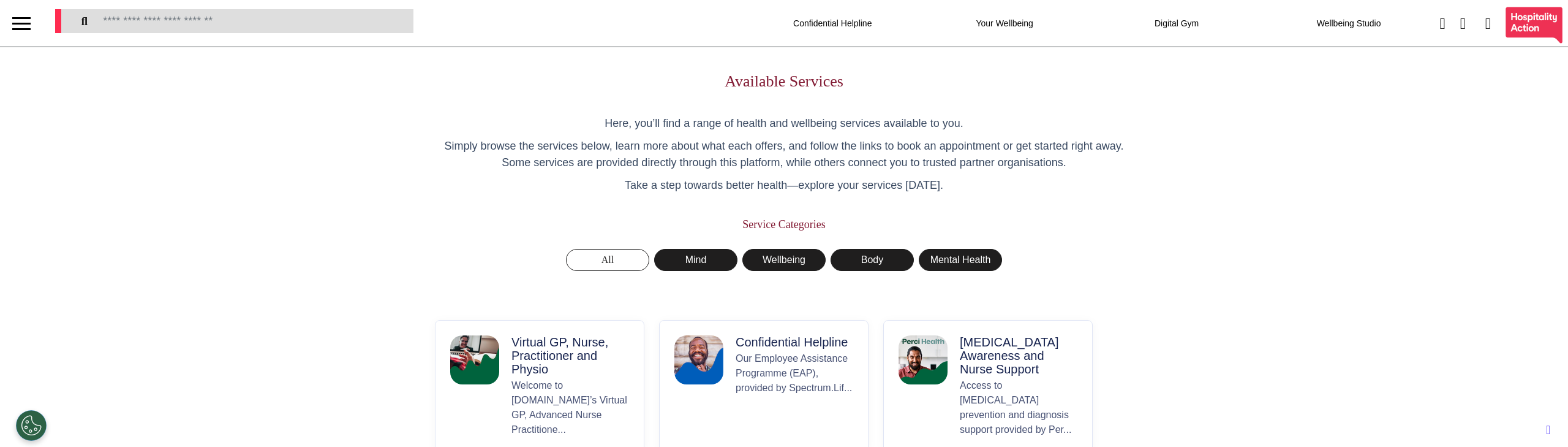
click at [6, 28] on div at bounding box center [22, 23] width 43 height 47
click at [13, 28] on div at bounding box center [22, 29] width 18 height 2
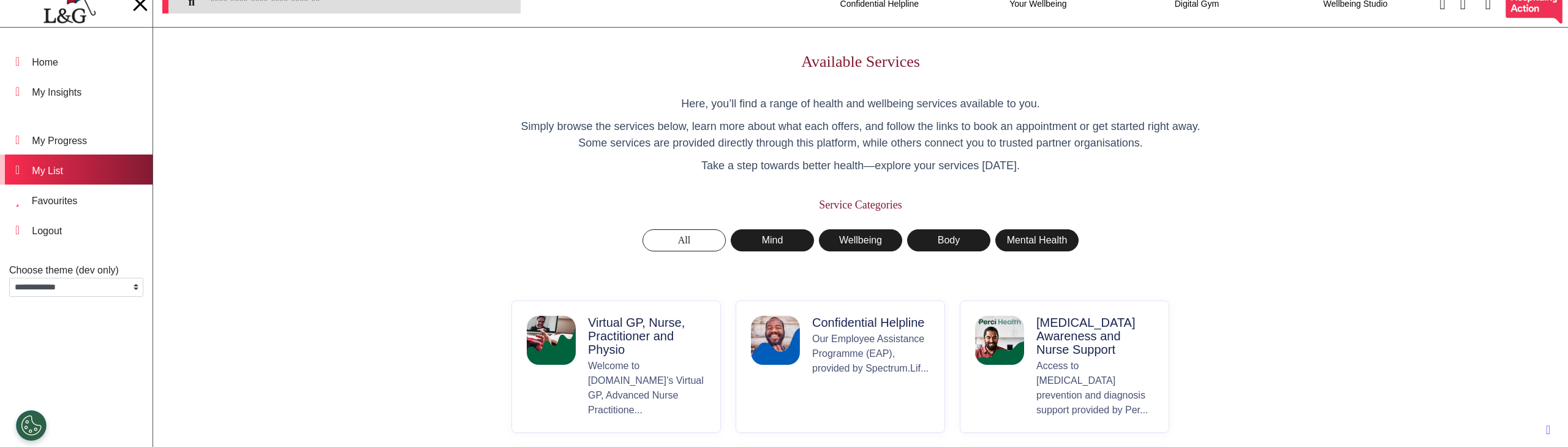
scroll to position [22, 0]
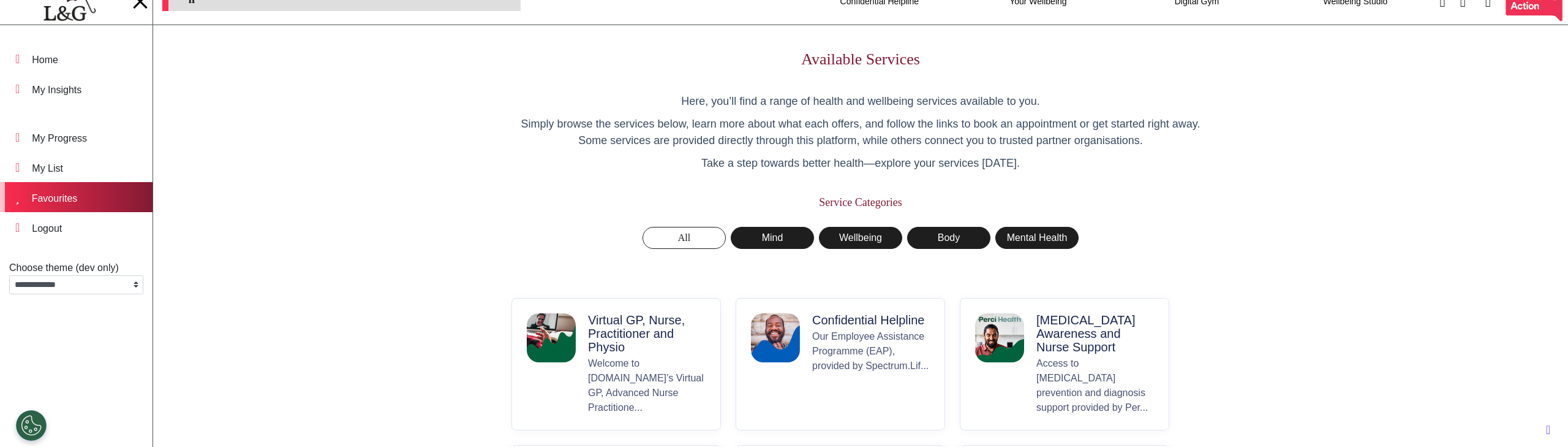
click at [88, 200] on div "Favourites" at bounding box center [76, 197] width 152 height 30
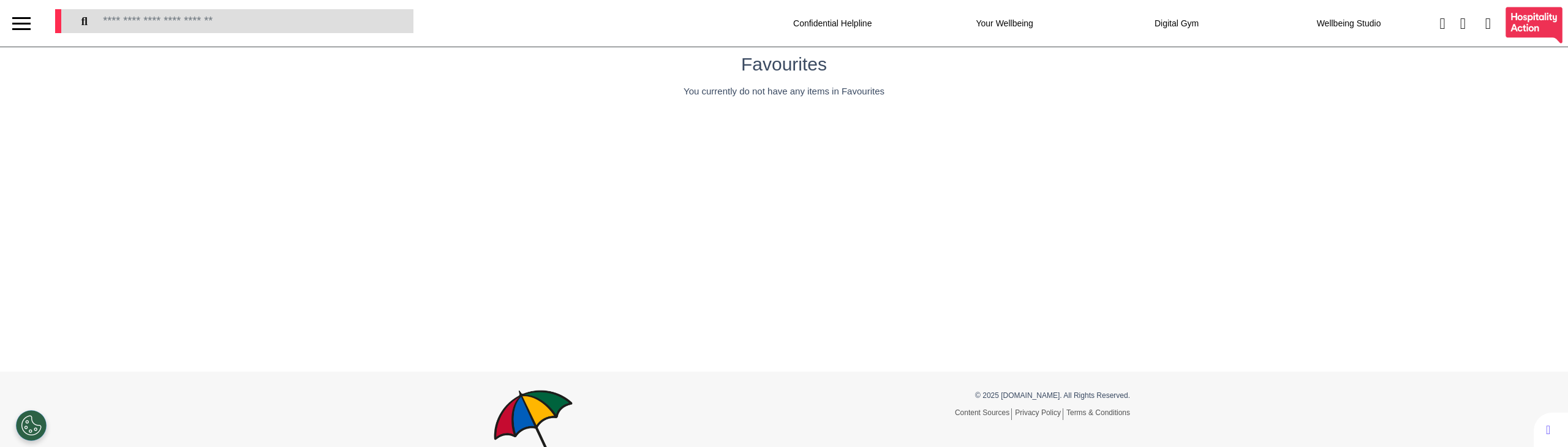
click at [31, 26] on div at bounding box center [22, 23] width 43 height 47
click at [23, 24] on div at bounding box center [22, 23] width 18 height 20
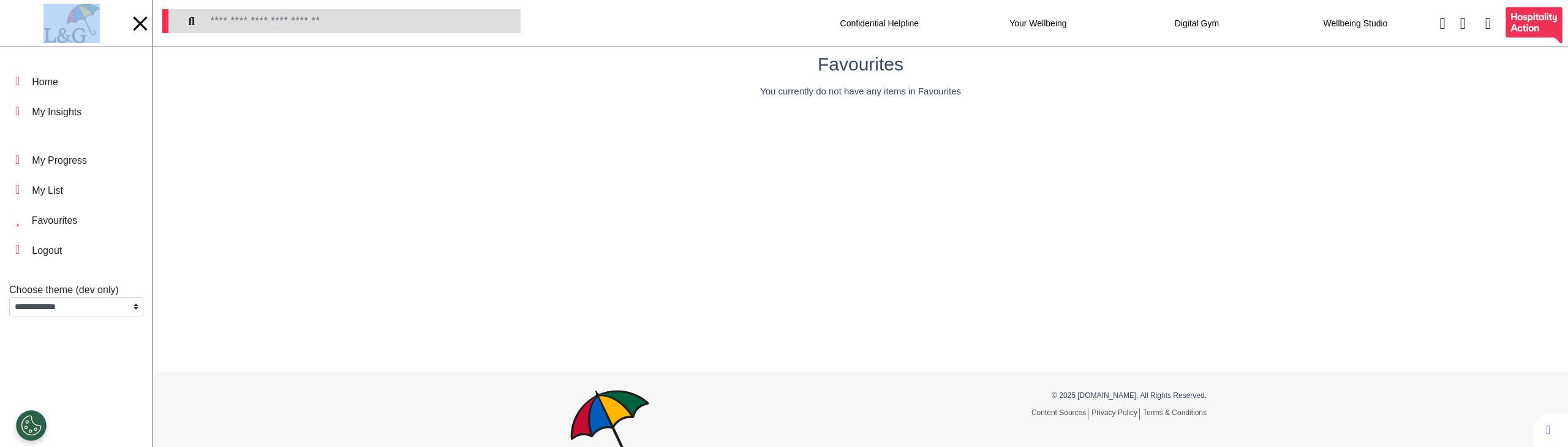
click at [23, 24] on div at bounding box center [71, 23] width 131 height 47
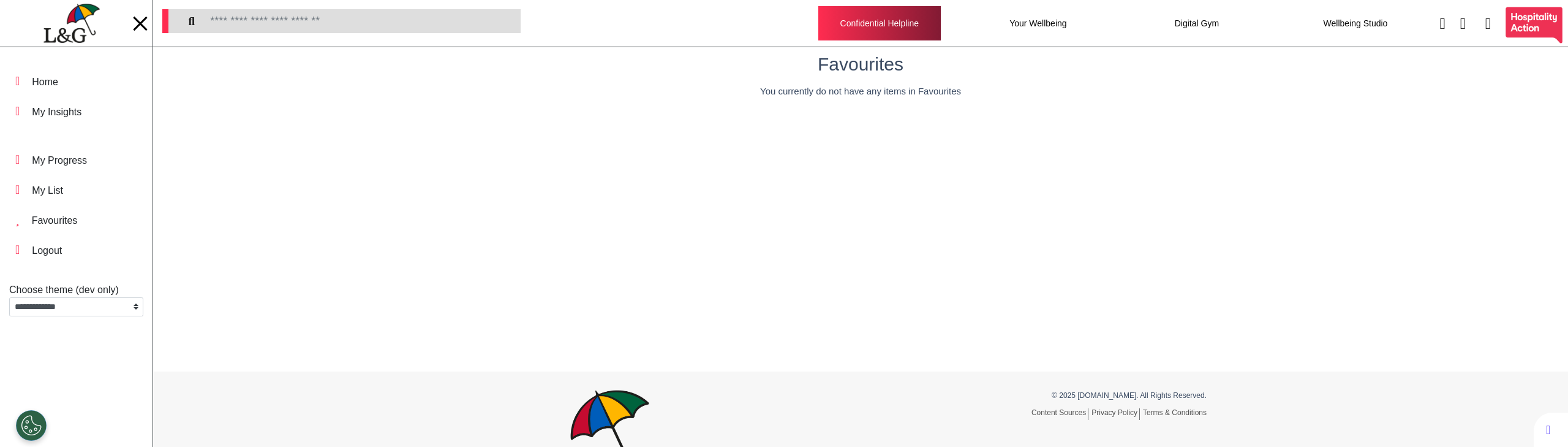
click at [827, 28] on div "Confidential Helpline" at bounding box center [879, 23] width 122 height 34
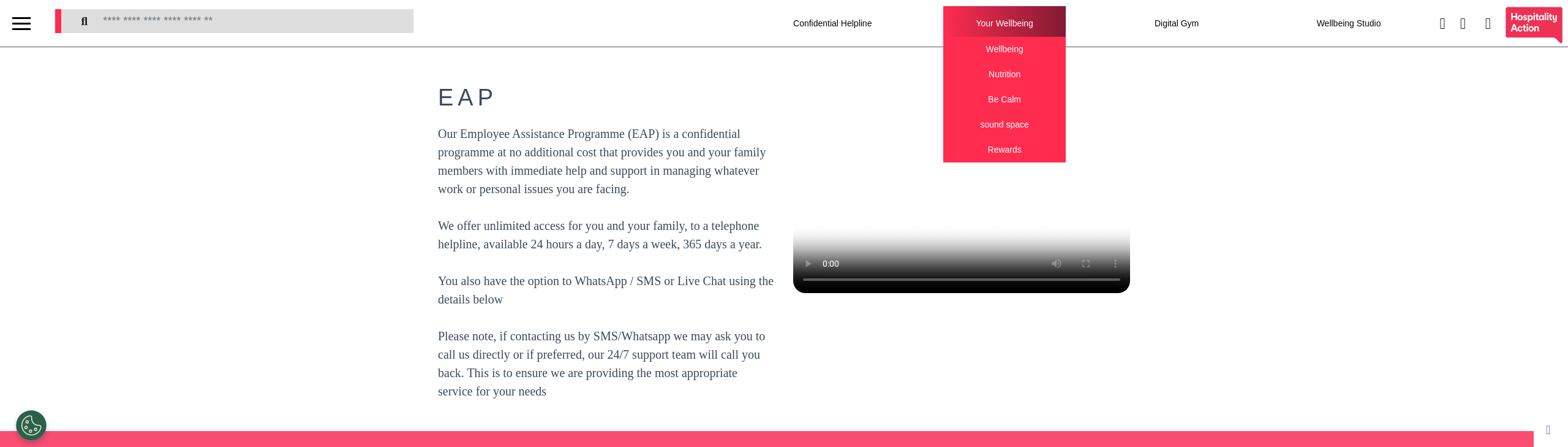
click at [1011, 28] on div "Your Wellbeing Wellbeing Nutrition Be Calm sound space Rewards" at bounding box center [1004, 23] width 122 height 34
click at [1001, 53] on div "Wellbeing" at bounding box center [1004, 49] width 122 height 25
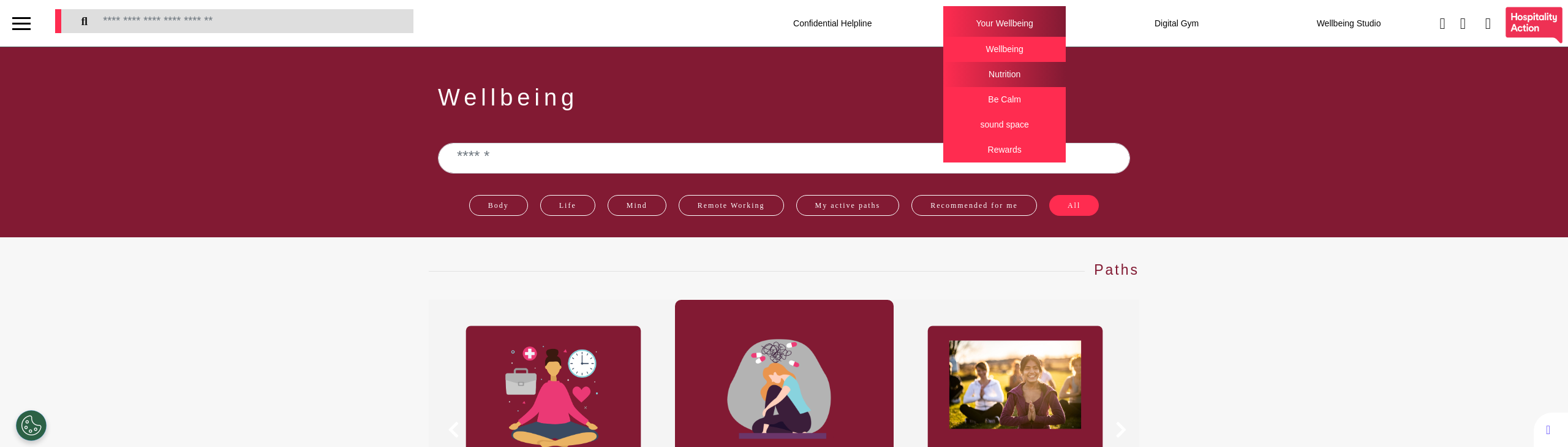
click at [978, 81] on div "Nutrition" at bounding box center [1004, 74] width 122 height 25
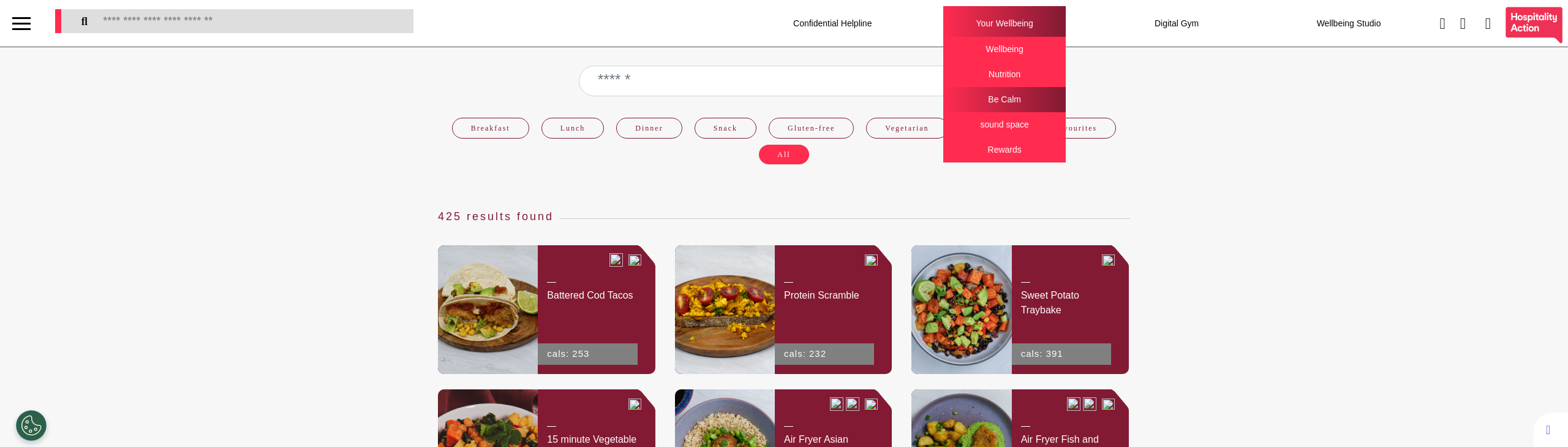
click at [981, 95] on div "Be Calm" at bounding box center [1004, 100] width 122 height 25
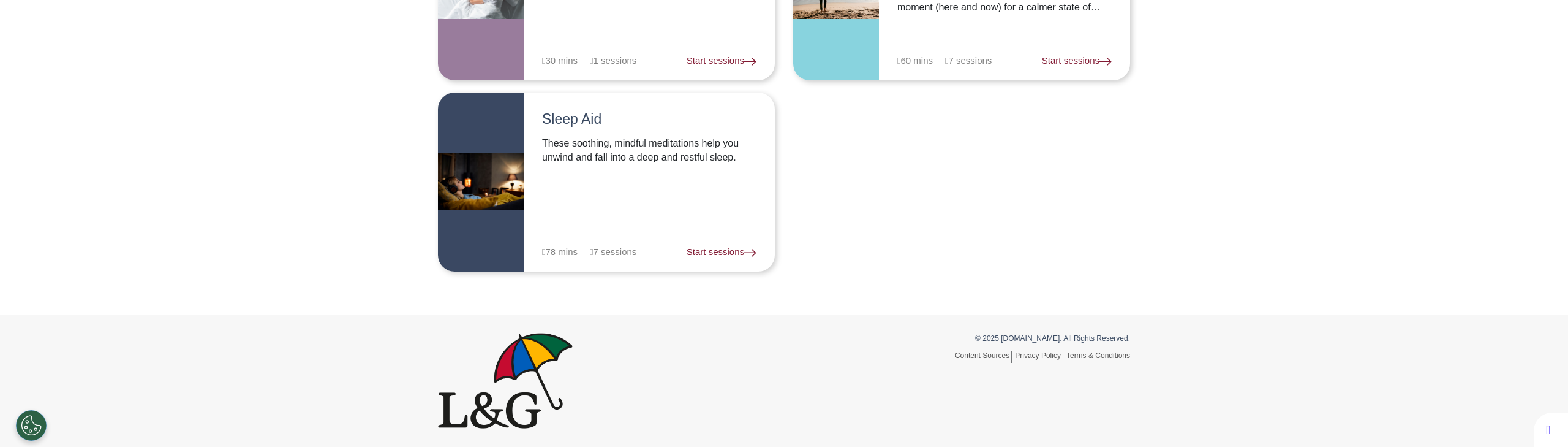
scroll to position [777, 0]
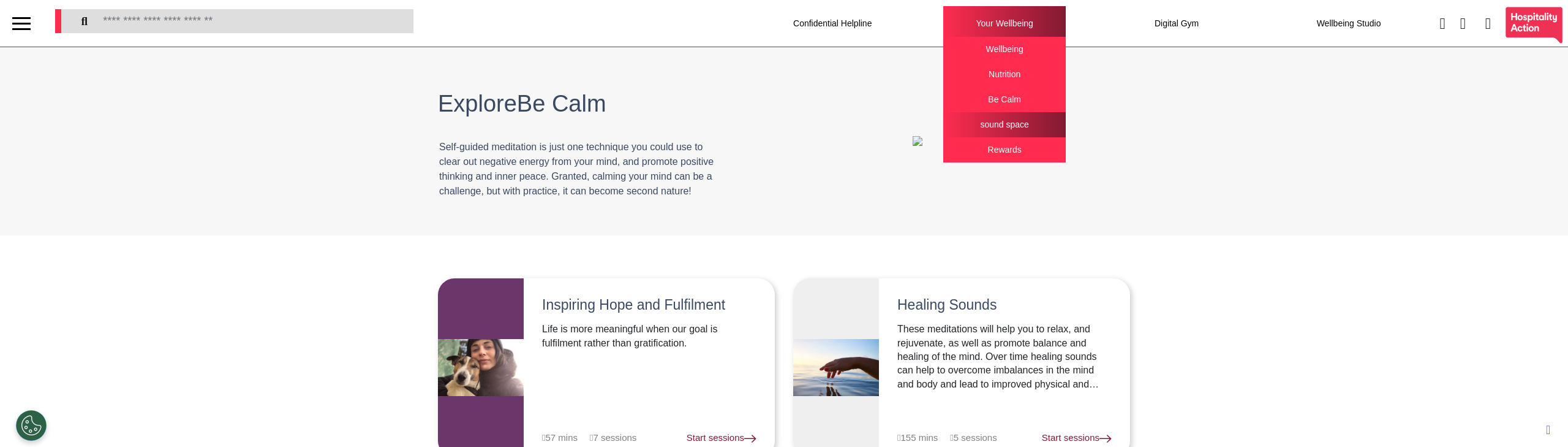
click at [995, 129] on div "sound space" at bounding box center [1004, 124] width 122 height 25
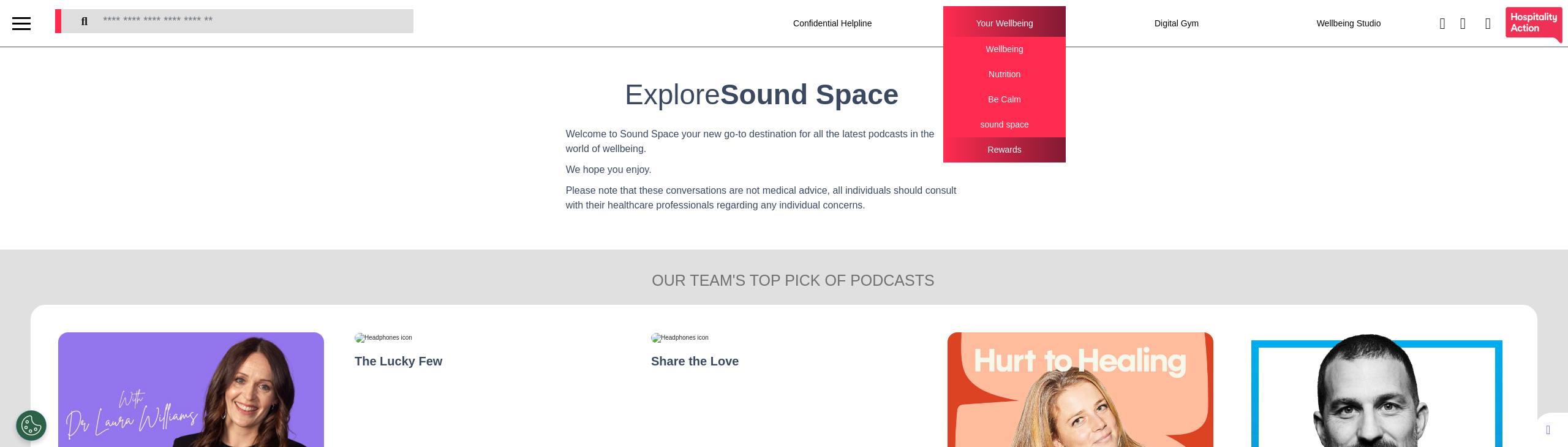
click at [1000, 148] on div "Rewards" at bounding box center [1004, 149] width 122 height 25
click at [976, 150] on div "Rewards" at bounding box center [1004, 149] width 122 height 25
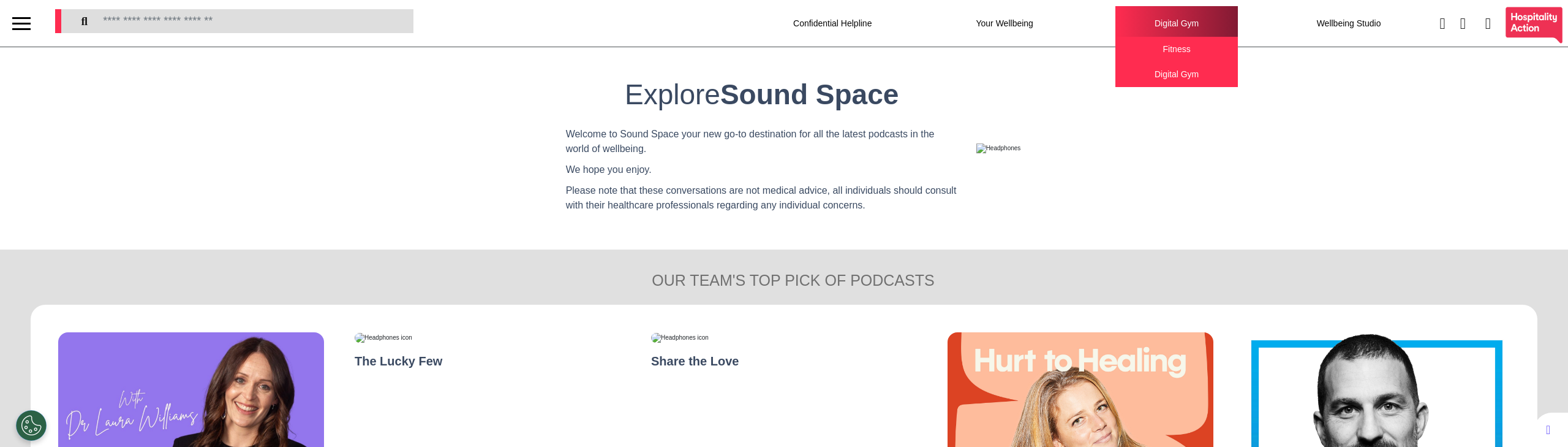
click at [1138, 30] on div "Digital Gym Fitness Digital Gym" at bounding box center [1176, 23] width 122 height 34
click at [1145, 47] on div "Fitness" at bounding box center [1176, 49] width 122 height 25
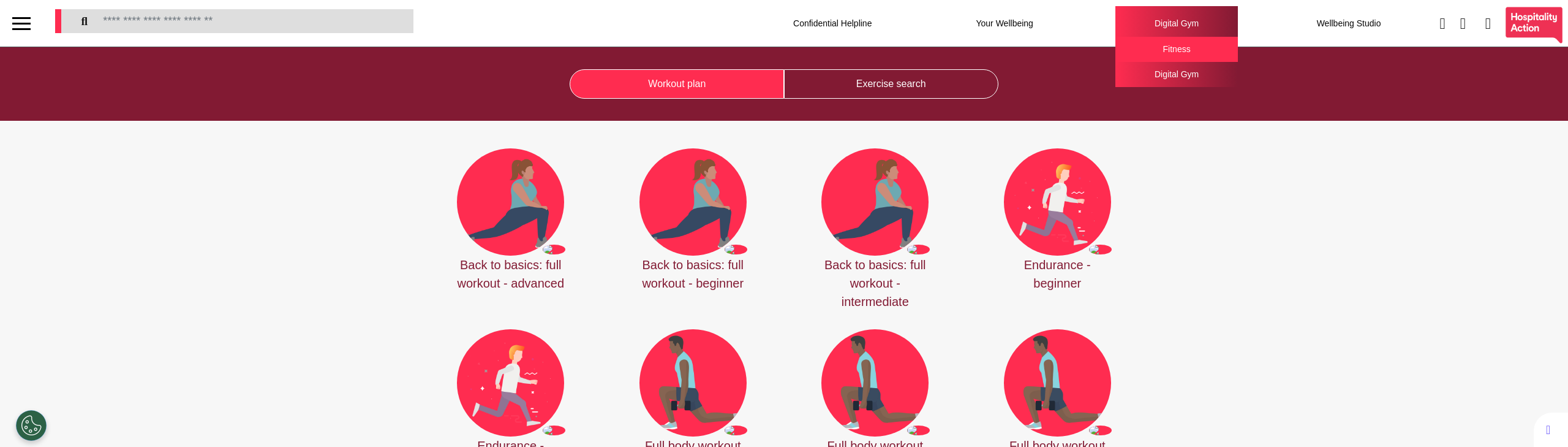
click at [1145, 75] on div "Digital Gym" at bounding box center [1176, 74] width 122 height 25
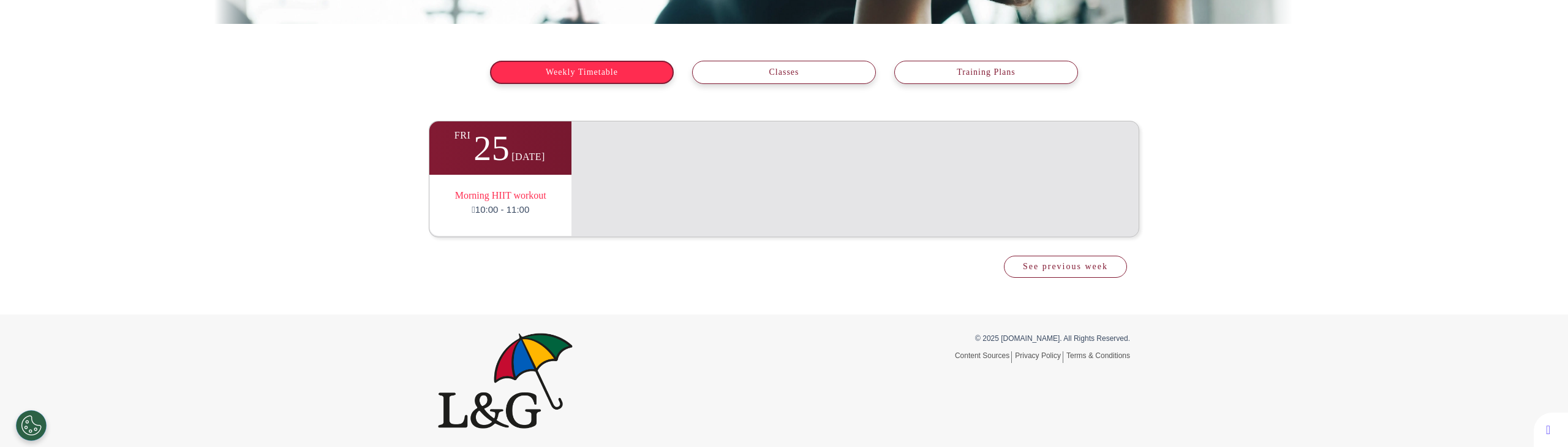
scroll to position [10, 0]
